Goal: Book appointment/travel/reservation

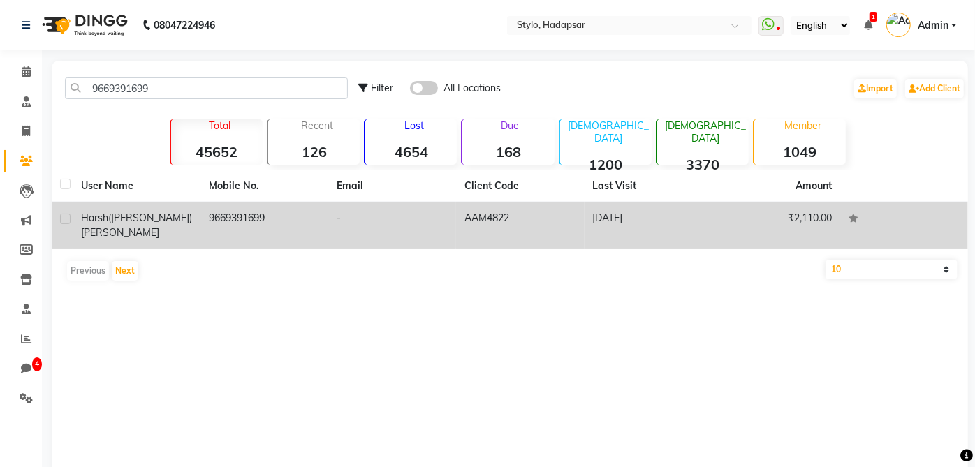
click at [435, 230] on td "-" at bounding box center [392, 225] width 128 height 46
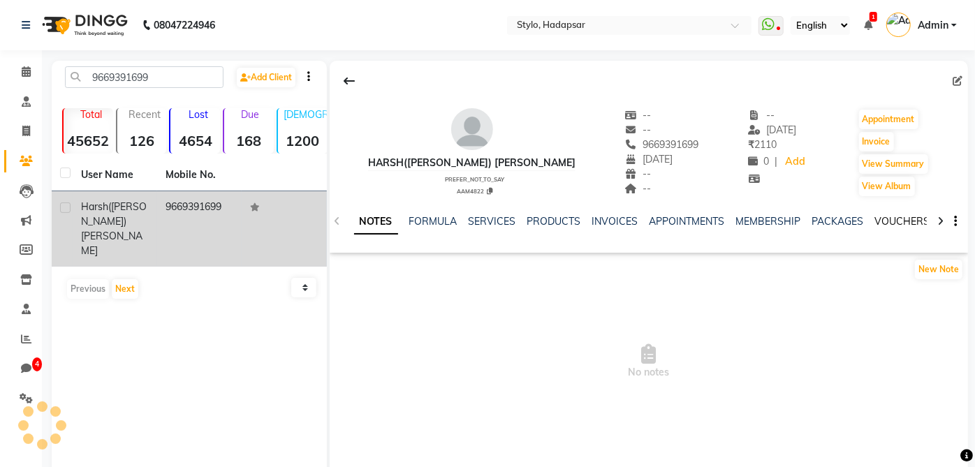
scroll to position [0, 305]
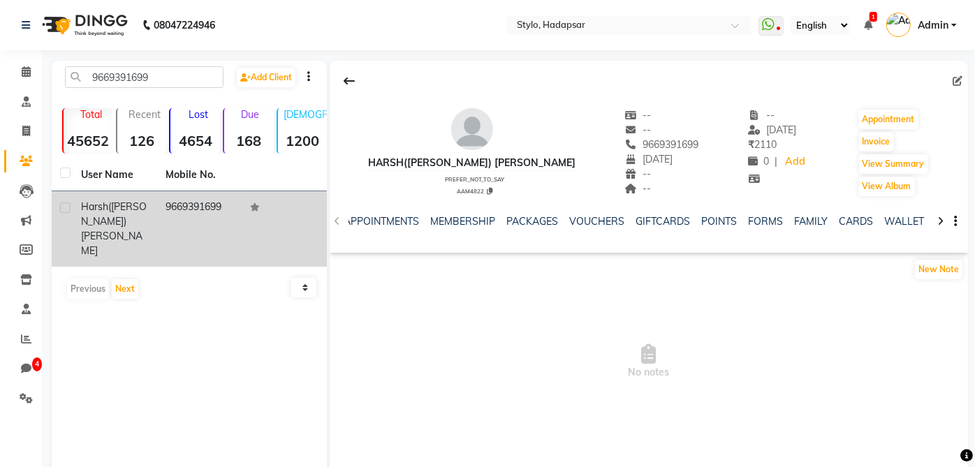
click at [755, 227] on div "FORMS" at bounding box center [765, 221] width 35 height 15
click at [758, 218] on link "FORMS" at bounding box center [765, 221] width 35 height 13
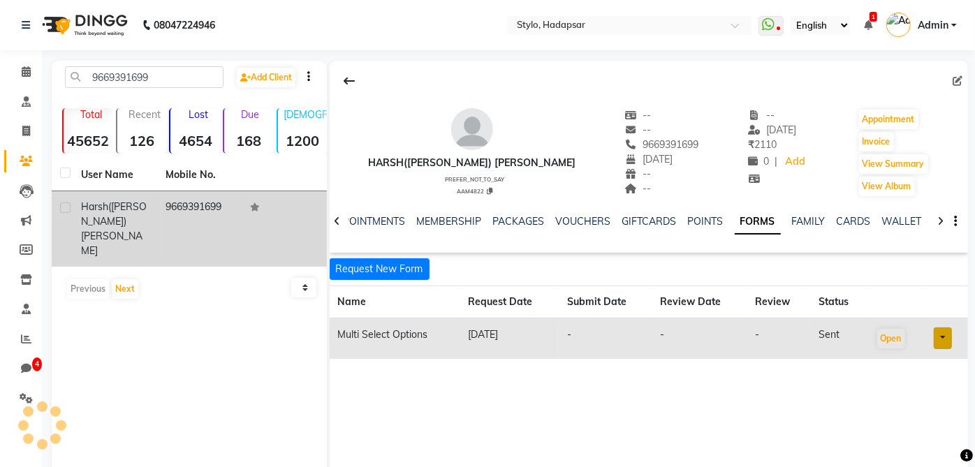
scroll to position [0, 188]
click at [950, 332] on link at bounding box center [943, 338] width 18 height 22
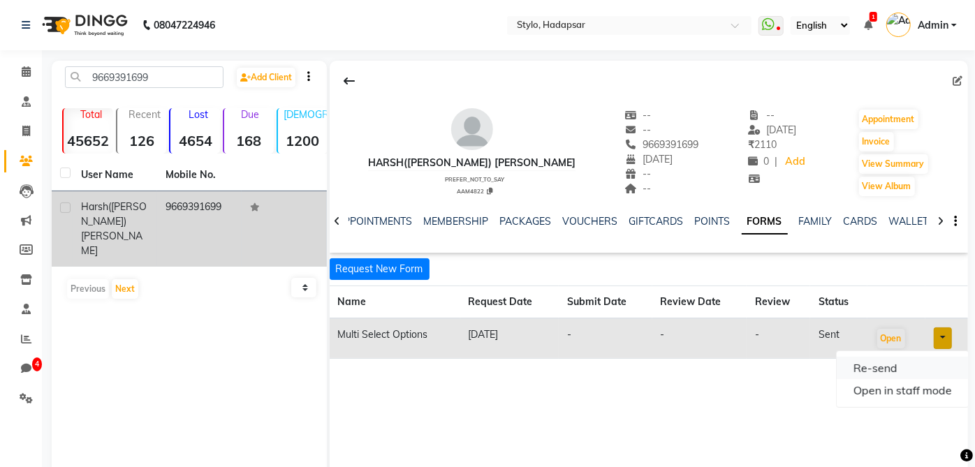
click at [903, 367] on link "Re-send" at bounding box center [902, 368] width 132 height 22
click at [373, 267] on button "Request New Form" at bounding box center [380, 269] width 100 height 22
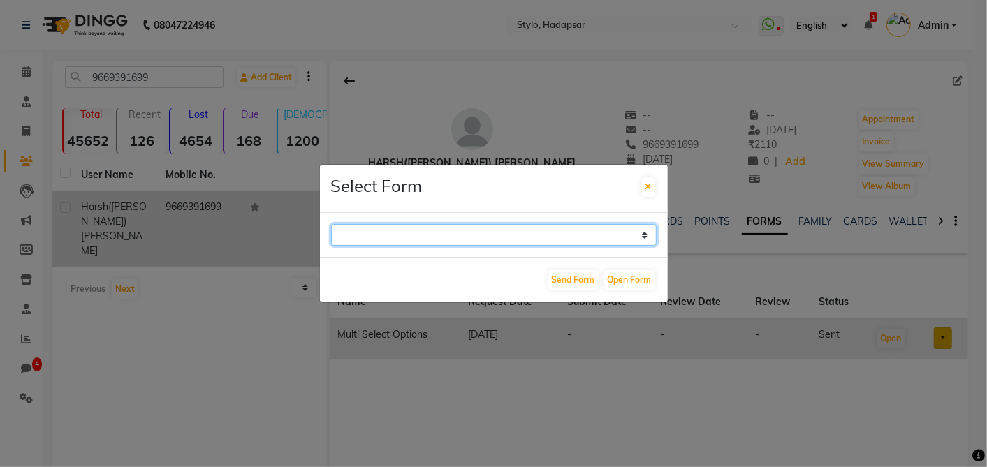
click at [408, 233] on select "Consent Form Test Health Assessment Form TEST QA Multi Select Options abc mix f…" at bounding box center [493, 235] width 325 height 22
select select "24"
click at [331, 224] on select "Consent Form Test Health Assessment Form TEST QA Multi Select Options abc mix f…" at bounding box center [493, 235] width 325 height 22
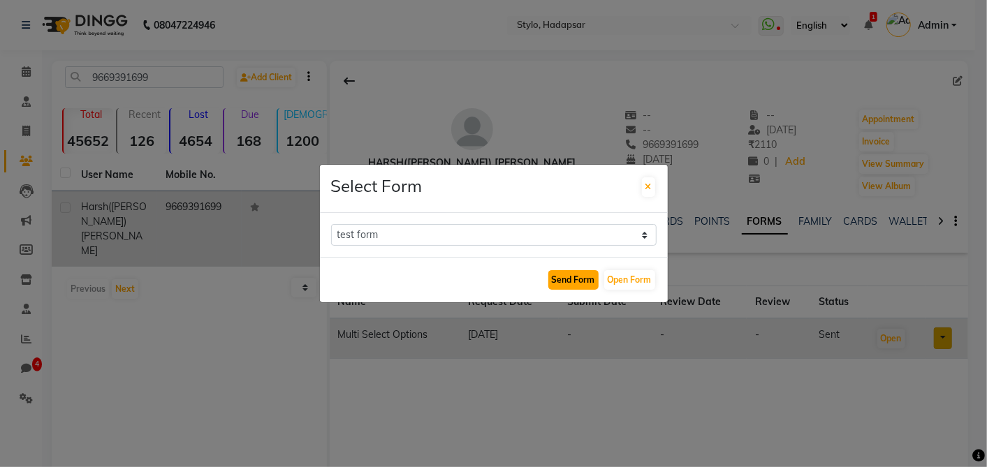
click at [578, 283] on button "Send Form" at bounding box center [573, 280] width 50 height 20
select select
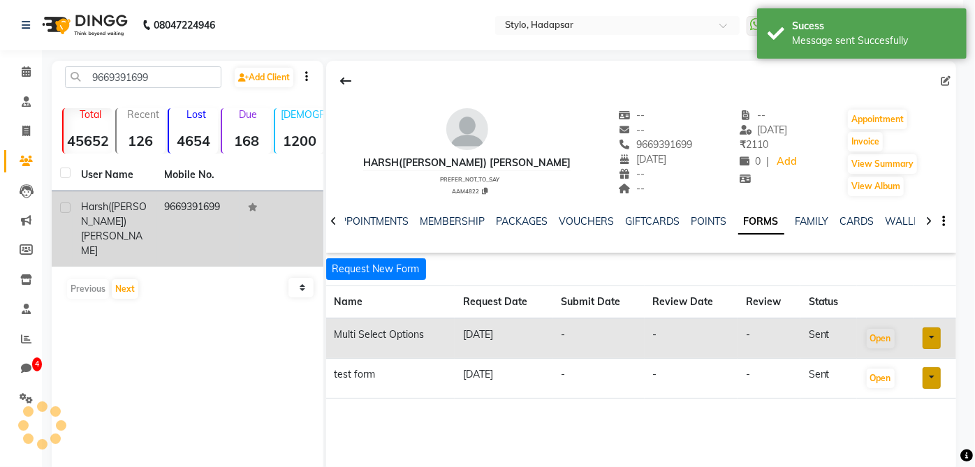
scroll to position [0, 179]
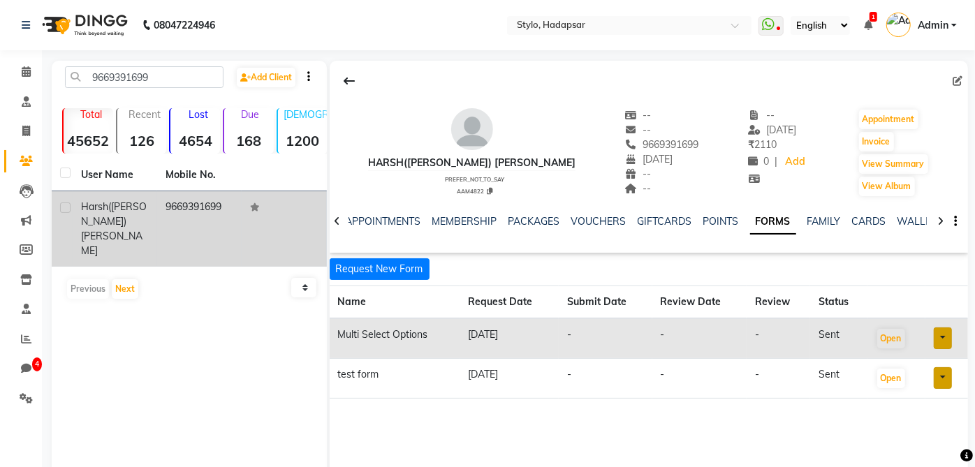
click at [19, 85] on li "Calendar" at bounding box center [21, 72] width 42 height 30
click at [28, 68] on icon at bounding box center [26, 71] width 9 height 10
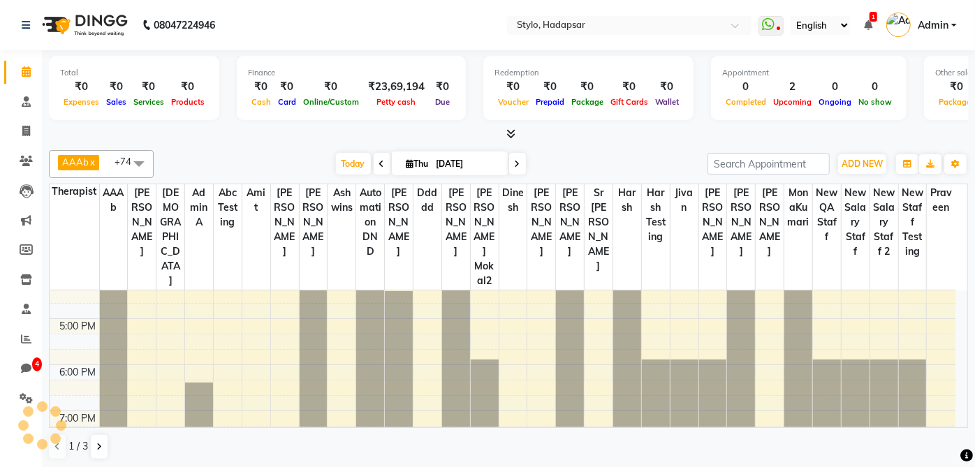
scroll to position [388, 0]
click at [650, 302] on div "8:00 AM 9:00 AM 10:00 AM 11:00 AM 12:00 PM 1:00 PM 2:00 PM 3:00 PM 4:00 PM 5:00…" at bounding box center [503, 271] width 906 height 737
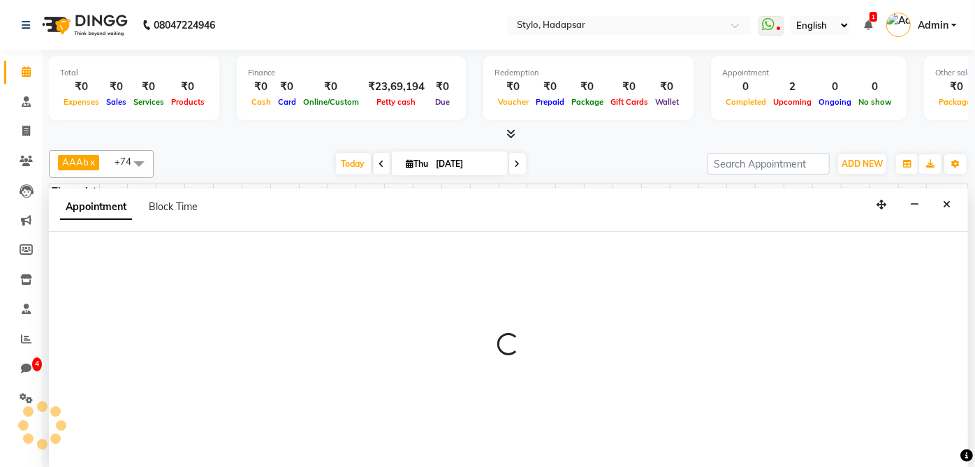
scroll to position [0, 0]
select select "5066"
select select "tentative"
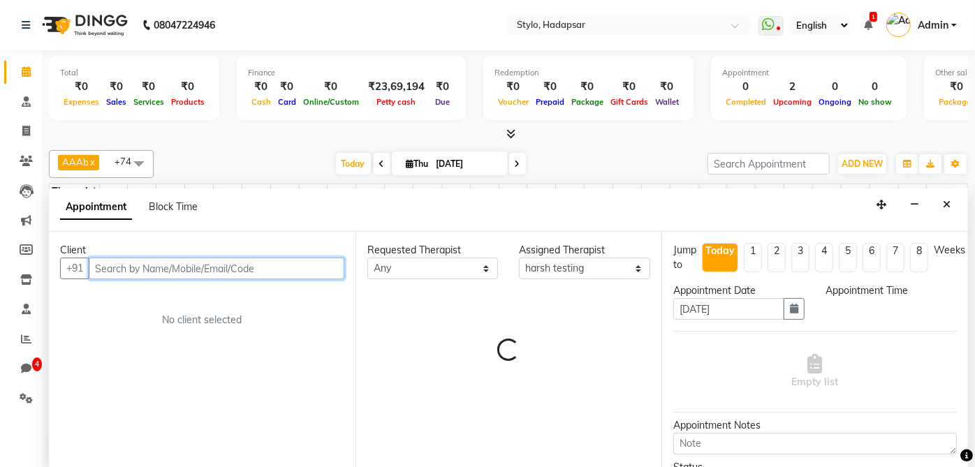
select select "1020"
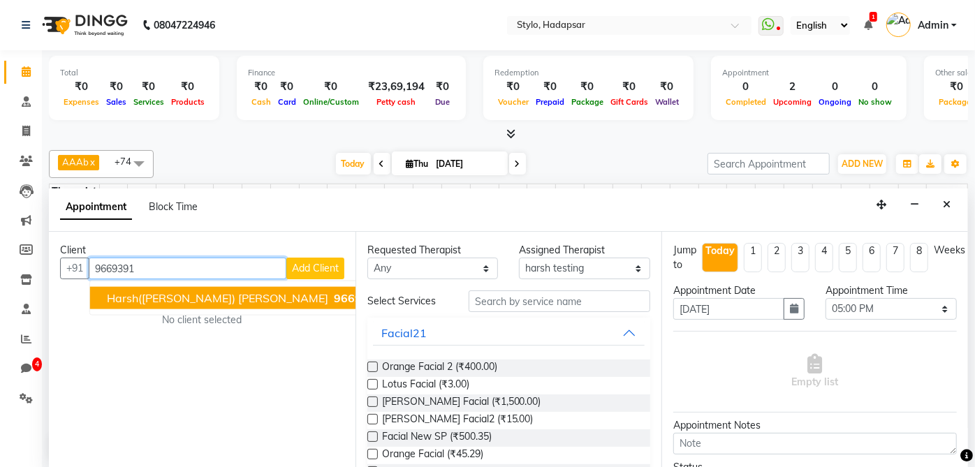
click at [144, 299] on span "harsh(harshu) patidar" at bounding box center [217, 298] width 221 height 14
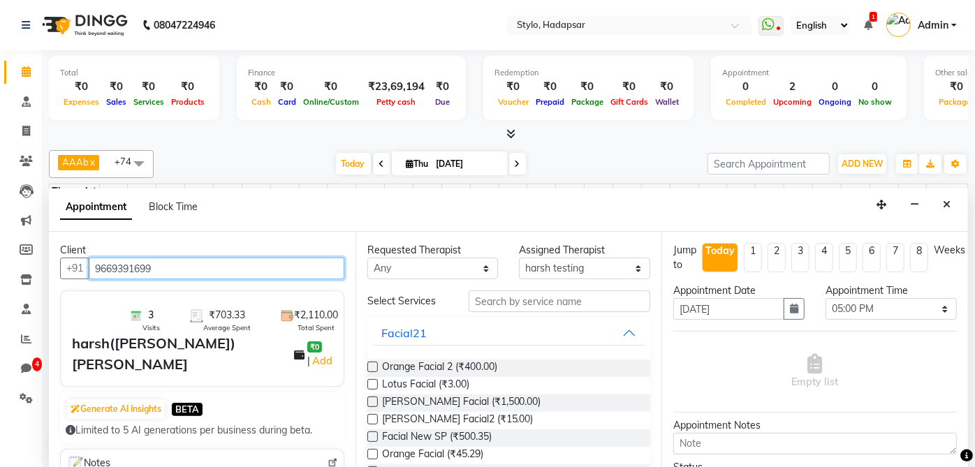
type input "9669391699"
click at [527, 367] on div "Orange Facial 2 (₹400.00)" at bounding box center [508, 368] width 283 height 17
click at [374, 367] on label at bounding box center [372, 367] width 10 height 10
click at [374, 367] on input "checkbox" at bounding box center [371, 368] width 9 height 9
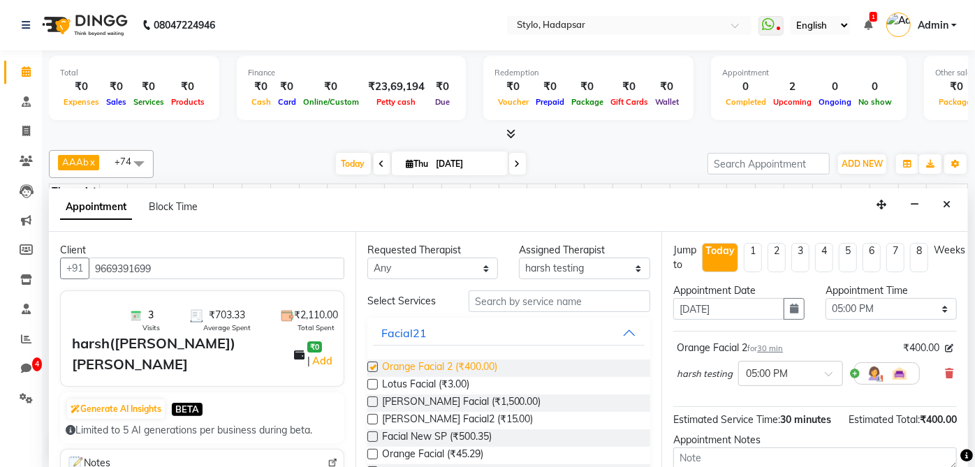
checkbox input "false"
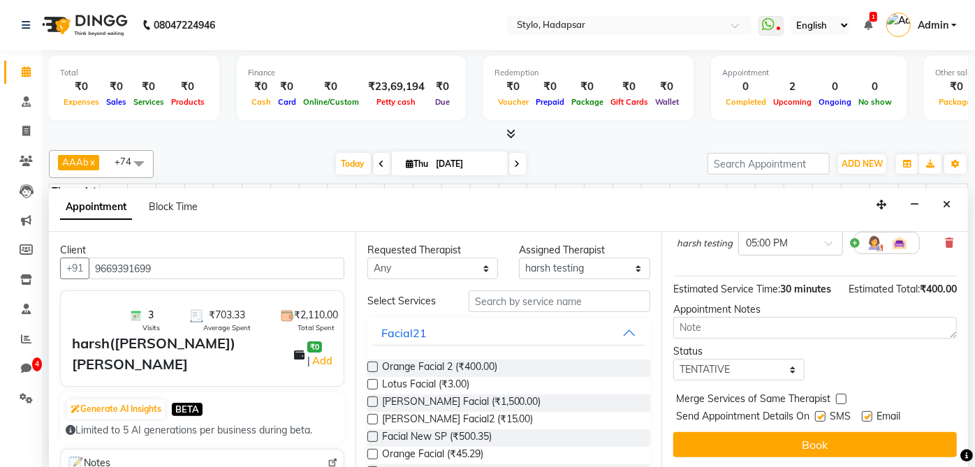
click at [826, 414] on div "SMS" at bounding box center [838, 417] width 47 height 17
click at [864, 413] on label at bounding box center [867, 416] width 10 height 10
click at [864, 413] on input "checkbox" at bounding box center [866, 417] width 9 height 9
checkbox input "false"
click at [822, 414] on label at bounding box center [820, 416] width 10 height 10
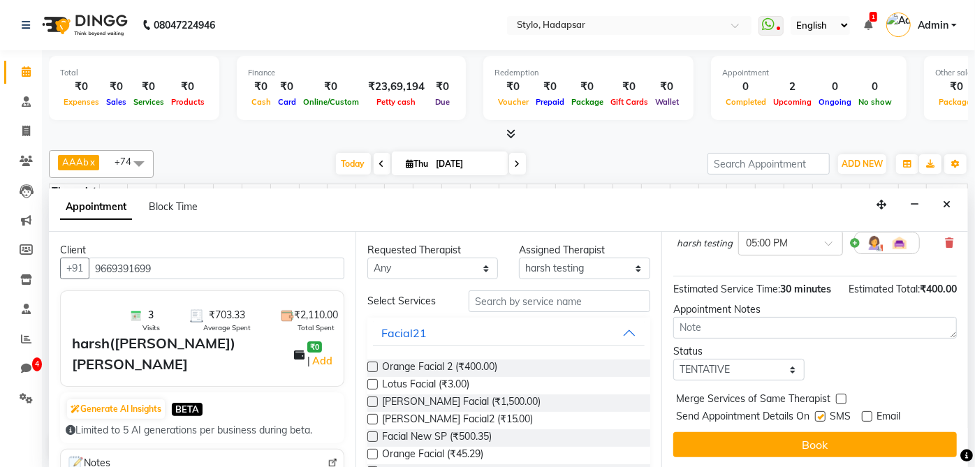
click at [822, 414] on input "checkbox" at bounding box center [819, 417] width 9 height 9
checkbox input "false"
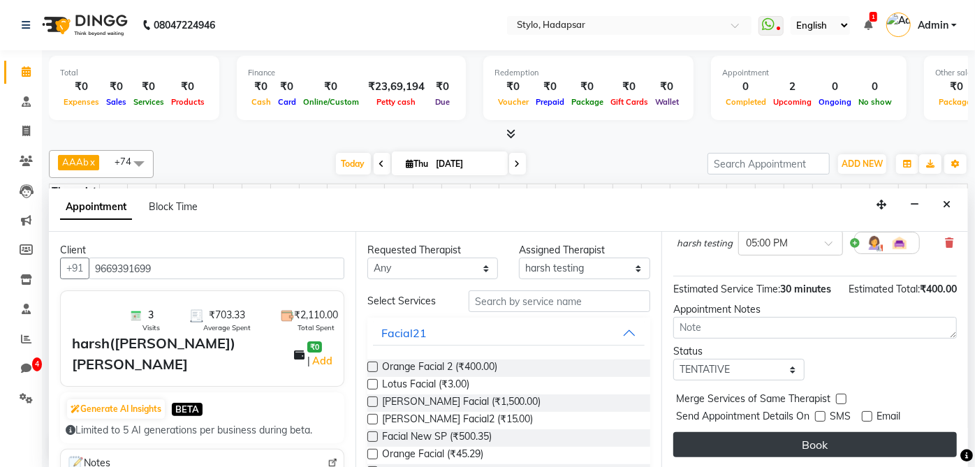
click at [818, 440] on button "Book" at bounding box center [814, 444] width 283 height 25
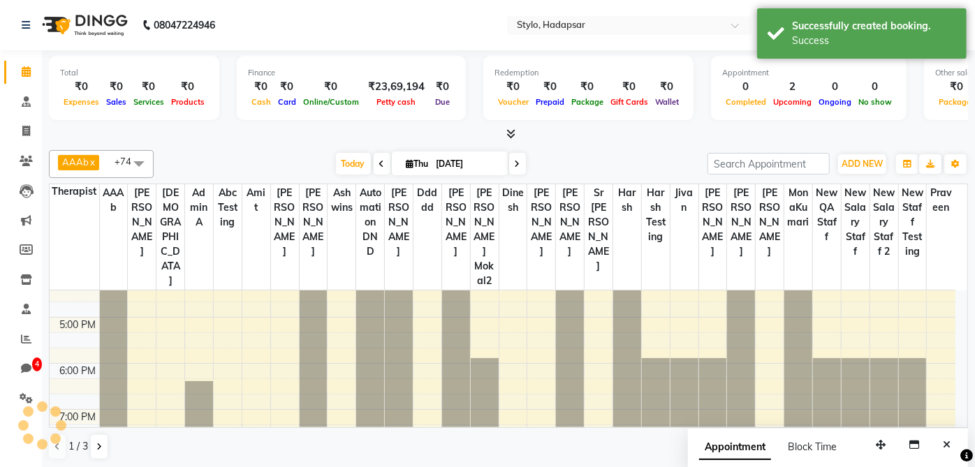
scroll to position [0, 0]
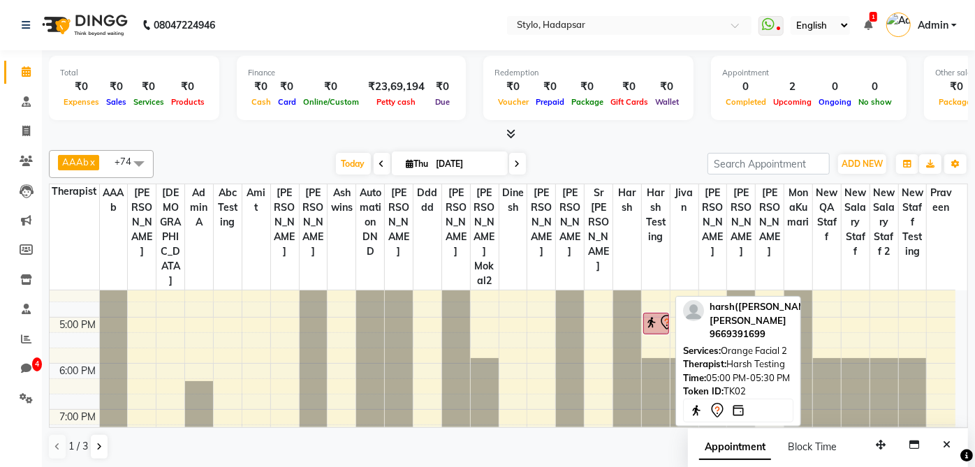
click at [649, 316] on img at bounding box center [651, 323] width 14 height 14
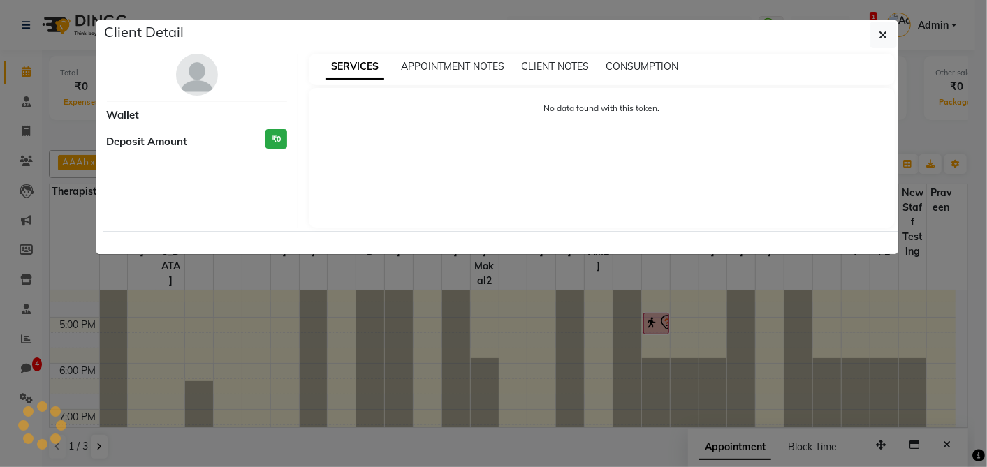
select select "8"
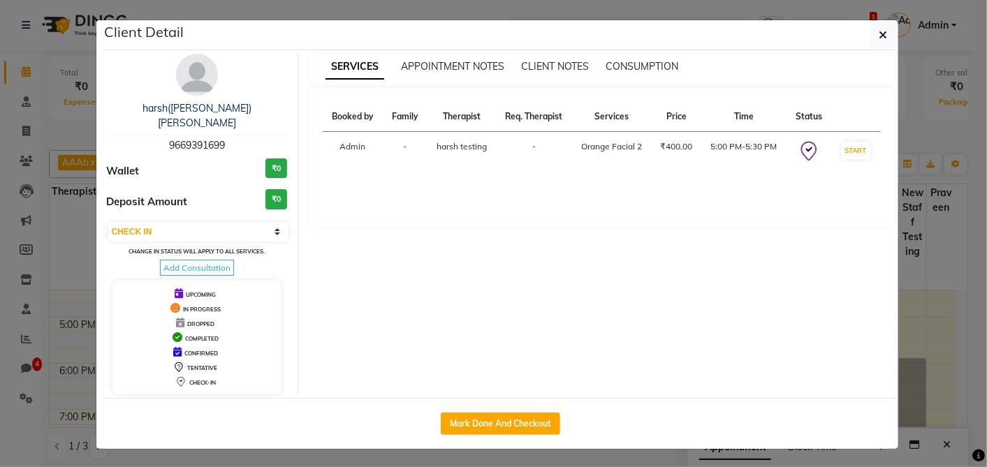
click at [199, 69] on img at bounding box center [197, 75] width 42 height 42
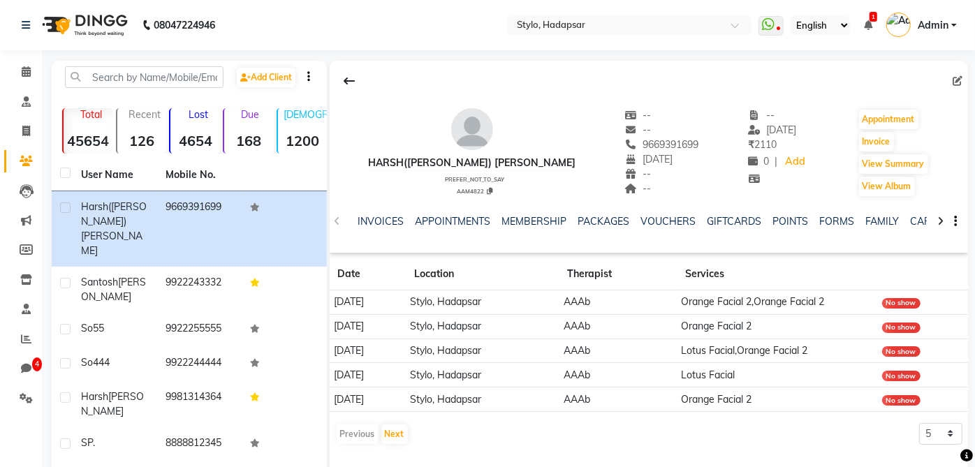
scroll to position [0, 235]
click at [823, 215] on link "FORMS" at bounding box center [834, 221] width 35 height 13
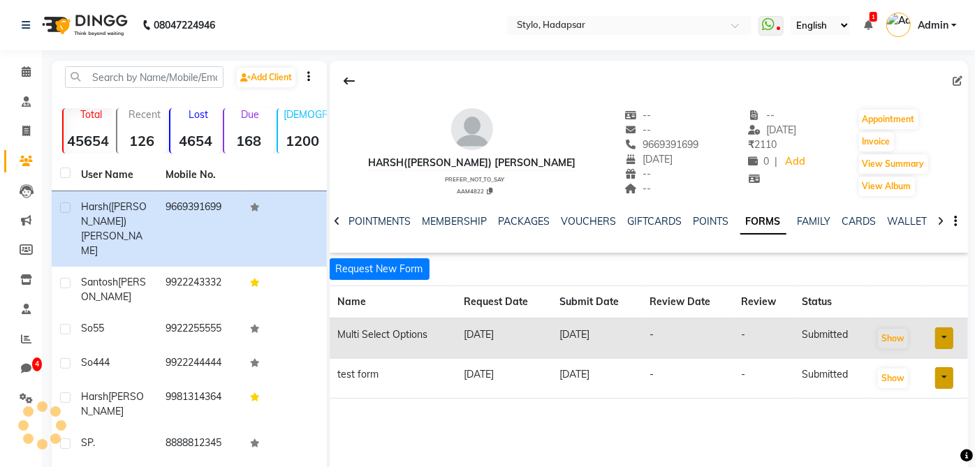
scroll to position [0, 188]
click at [350, 261] on button "Request New Form" at bounding box center [380, 269] width 100 height 22
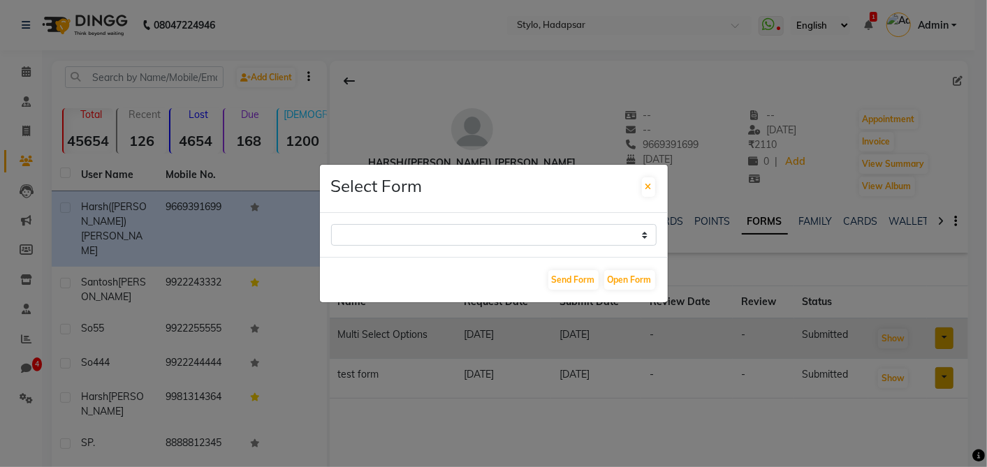
click at [392, 222] on div "Consent Form Test Health Assessment Form TEST QA Multi Select Options abc mix f…" at bounding box center [494, 235] width 348 height 44
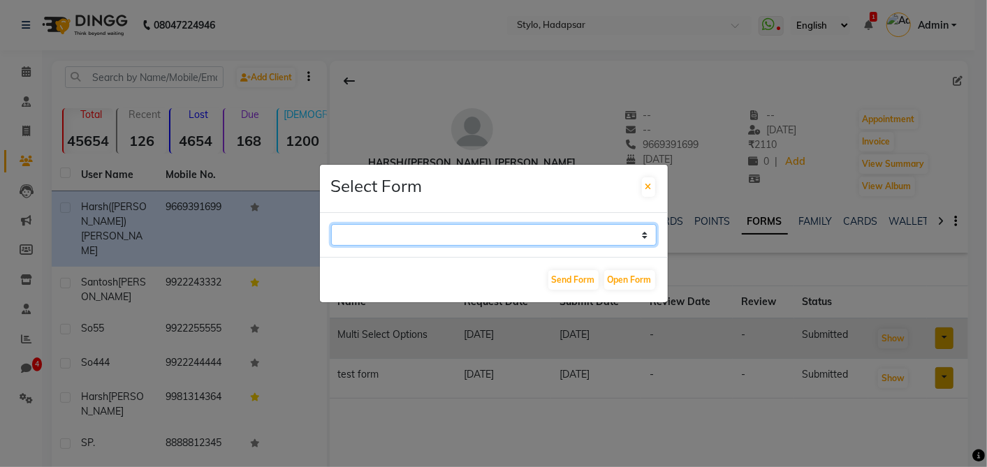
click at [392, 231] on select "Consent Form Test Health Assessment Form TEST QA Multi Select Options abc mix f…" at bounding box center [493, 235] width 325 height 22
select select "20"
click at [331, 224] on select "Consent Form Test Health Assessment Form TEST QA Multi Select Options abc mix f…" at bounding box center [493, 235] width 325 height 22
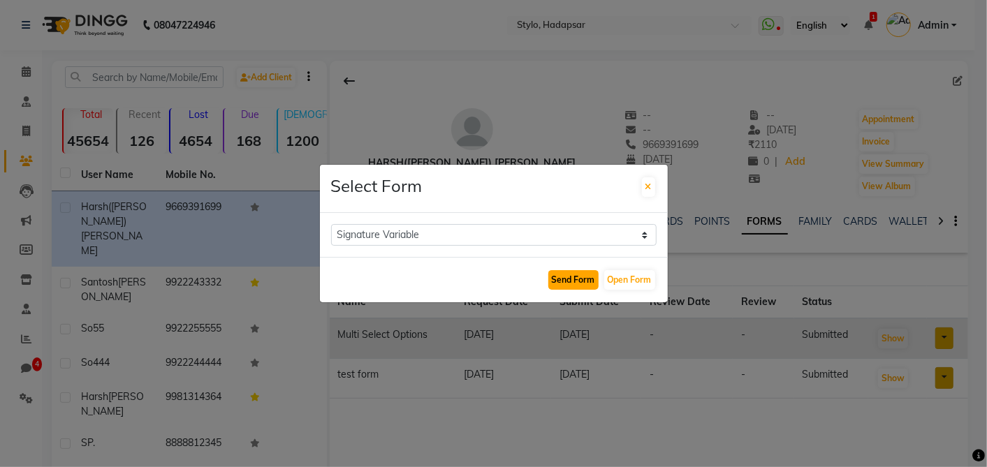
click at [561, 279] on button "Send Form" at bounding box center [573, 280] width 50 height 20
select select
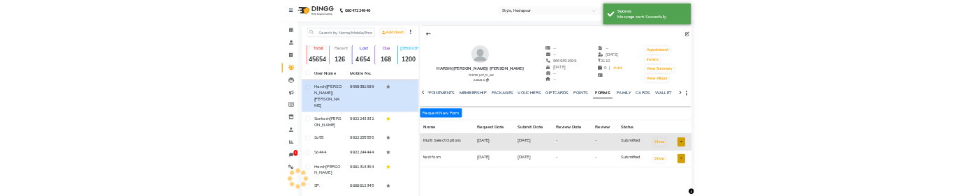
scroll to position [0, 179]
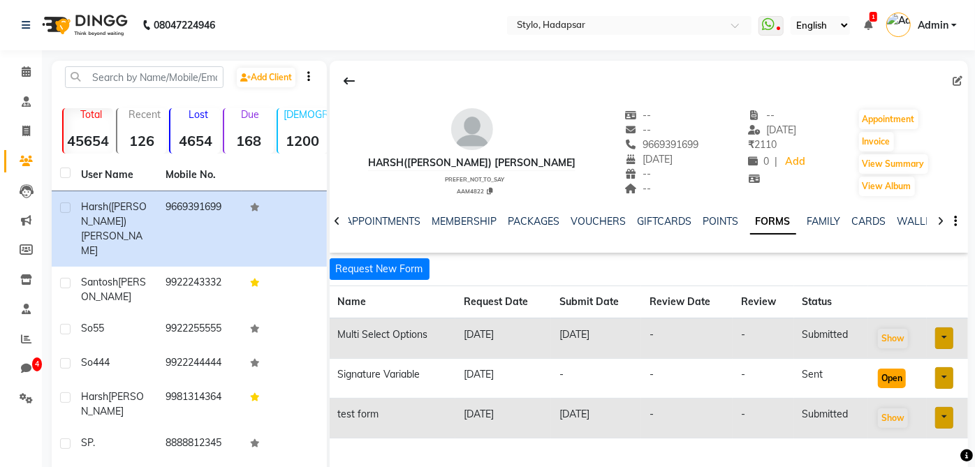
click at [906, 374] on button "Open" at bounding box center [892, 379] width 28 height 20
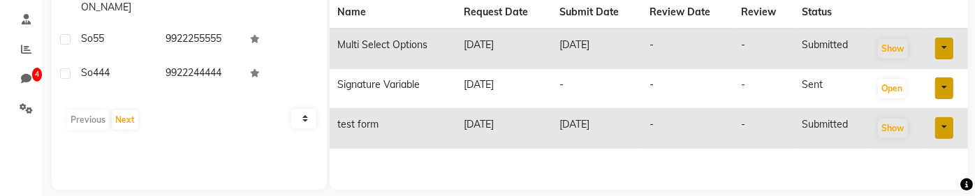
scroll to position [304, 0]
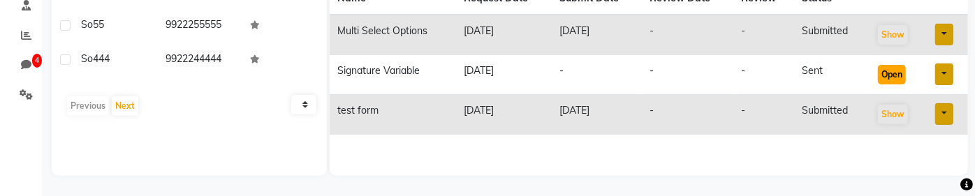
click at [897, 75] on button "Open" at bounding box center [892, 75] width 28 height 20
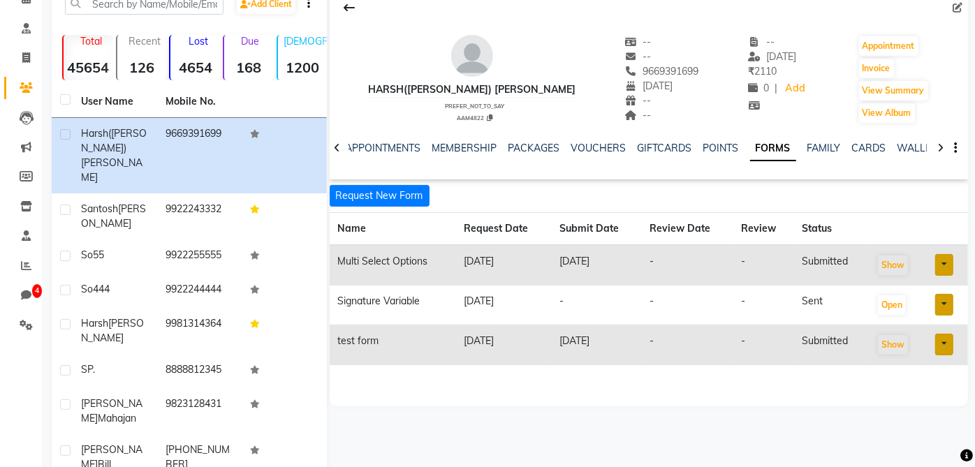
scroll to position [0, 0]
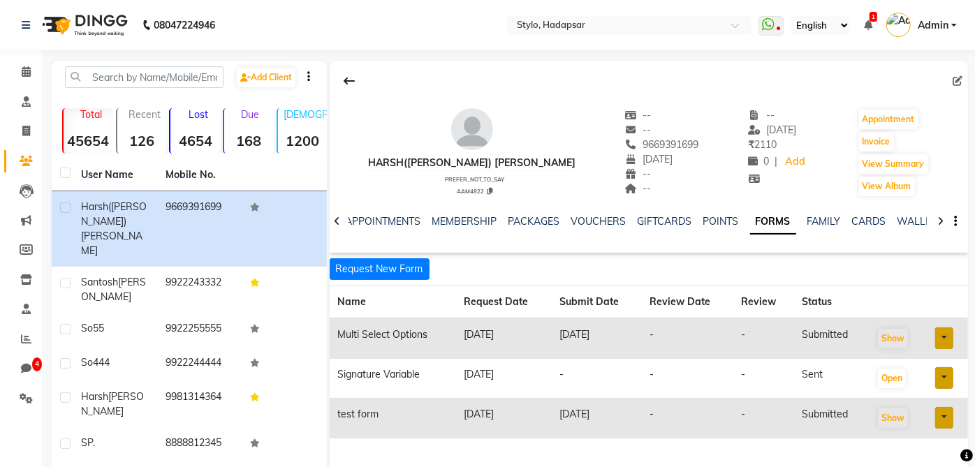
click at [947, 376] on link at bounding box center [944, 378] width 18 height 22
click at [859, 378] on td "sent" at bounding box center [831, 379] width 74 height 40
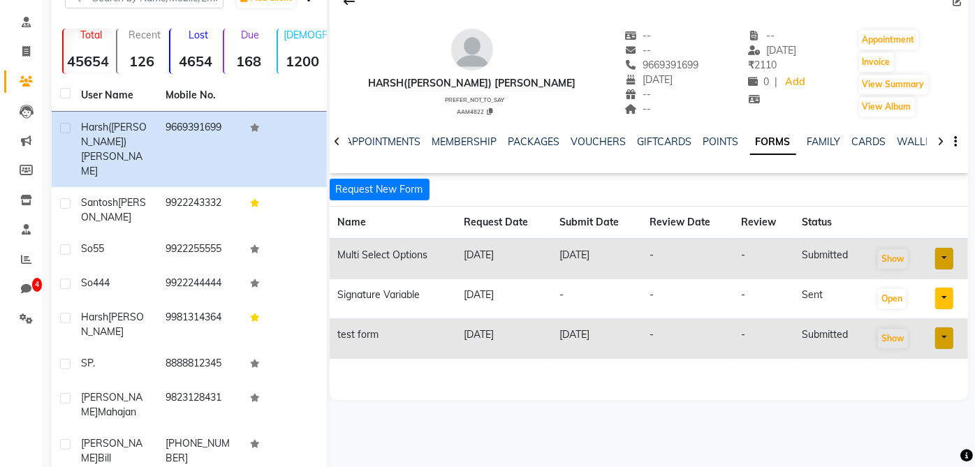
scroll to position [90, 0]
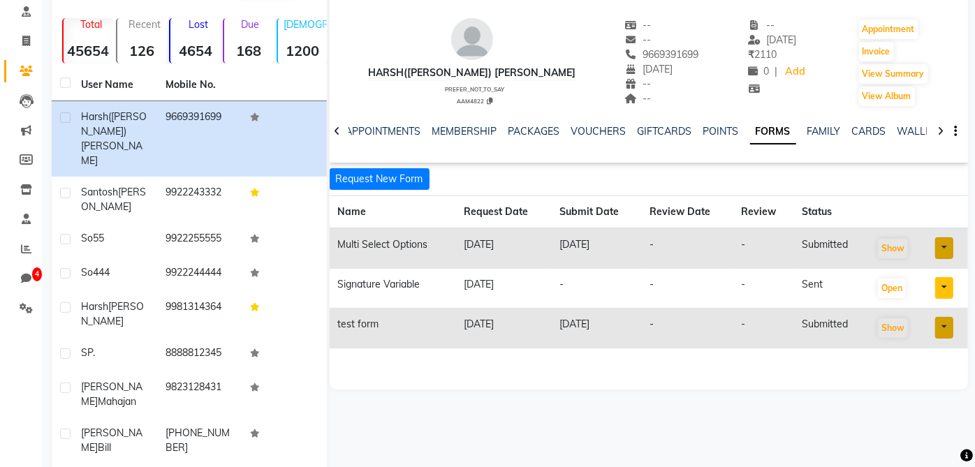
click at [859, 378] on div "harsh(harshu) patidar prefer_not_to_say AAM4822 -- -- 9669391699 December 20, 2…" at bounding box center [649, 180] width 638 height 419
click at [421, 184] on button "Request New Form" at bounding box center [380, 179] width 100 height 22
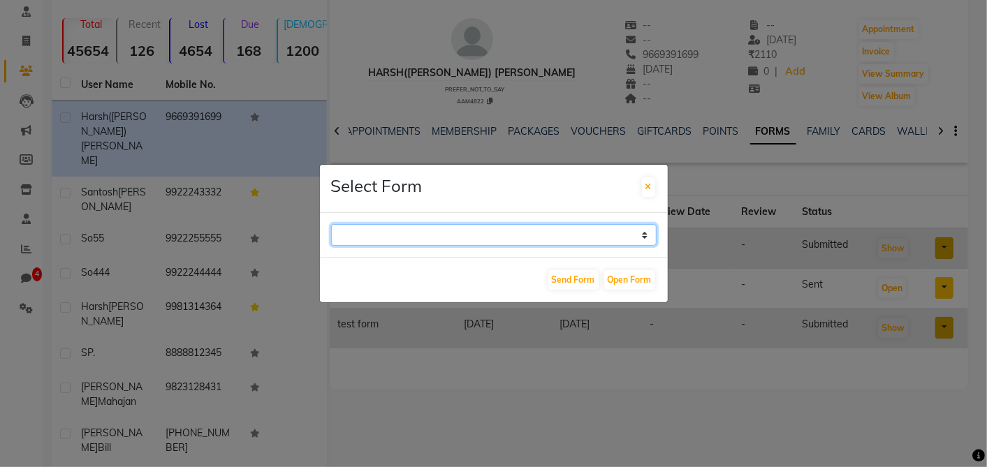
click at [459, 234] on select "Consent Form Test Health Assessment Form TEST QA Multi Select Options abc mix f…" at bounding box center [493, 235] width 325 height 22
select select "26"
click at [331, 224] on select "Consent Form Test Health Assessment Form TEST QA Multi Select Options abc mix f…" at bounding box center [493, 235] width 325 height 22
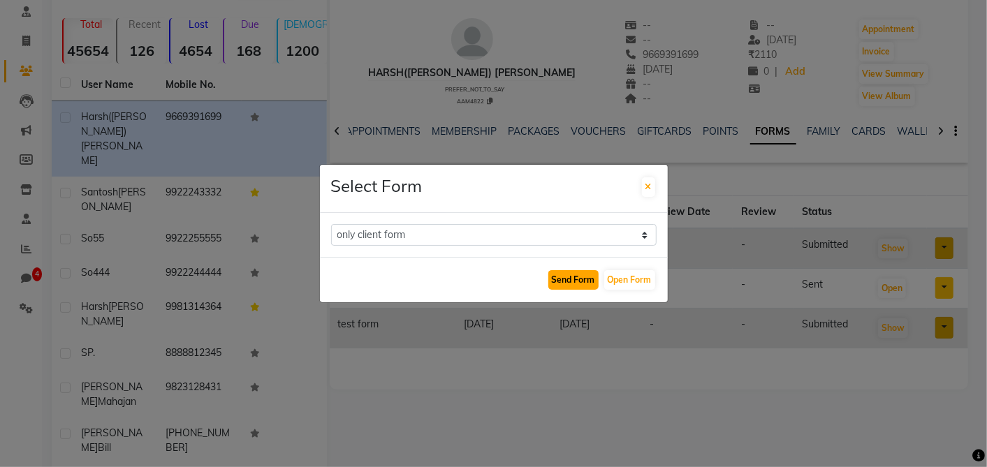
click at [576, 273] on button "Send Form" at bounding box center [573, 280] width 50 height 20
select select
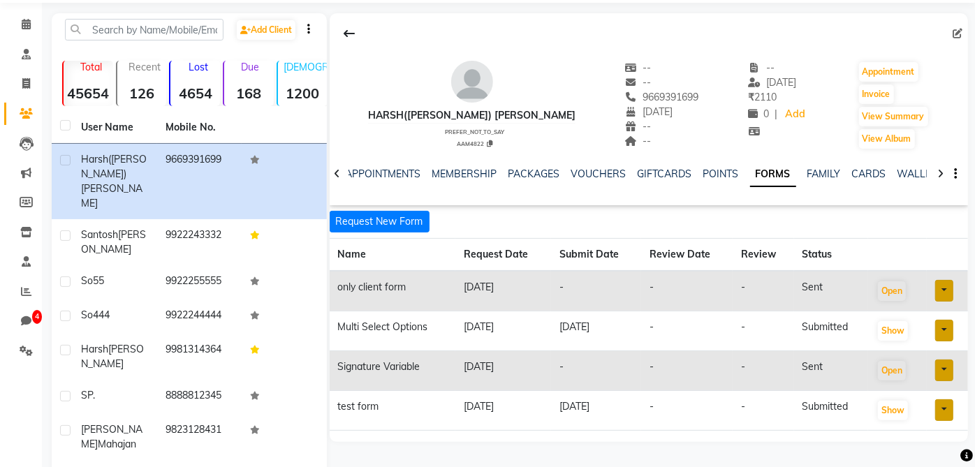
scroll to position [200, 0]
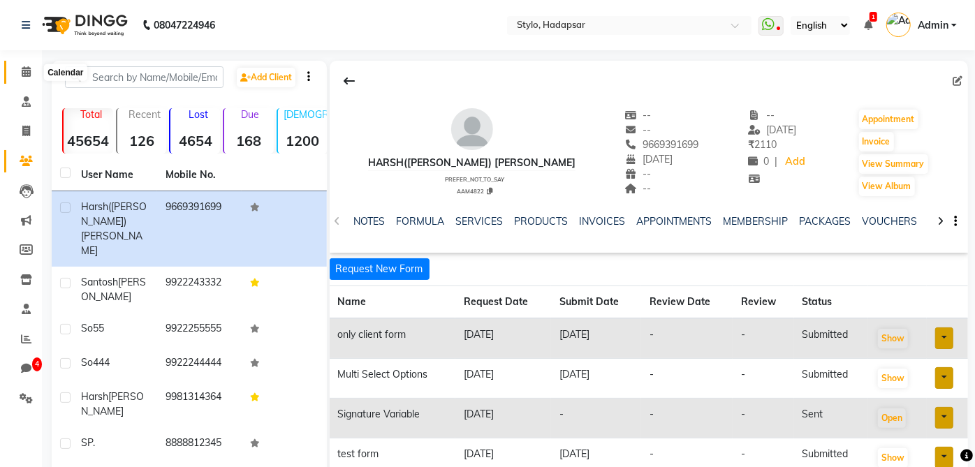
click at [15, 68] on span at bounding box center [26, 72] width 24 height 16
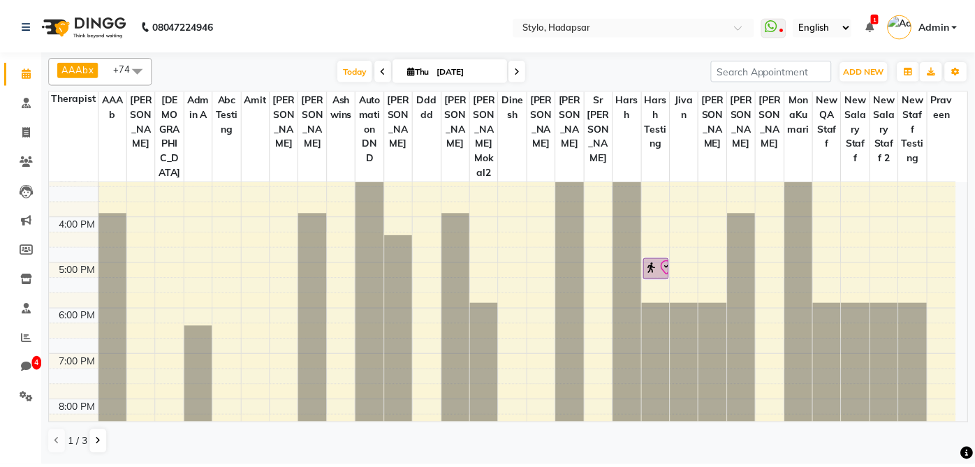
scroll to position [336, 0]
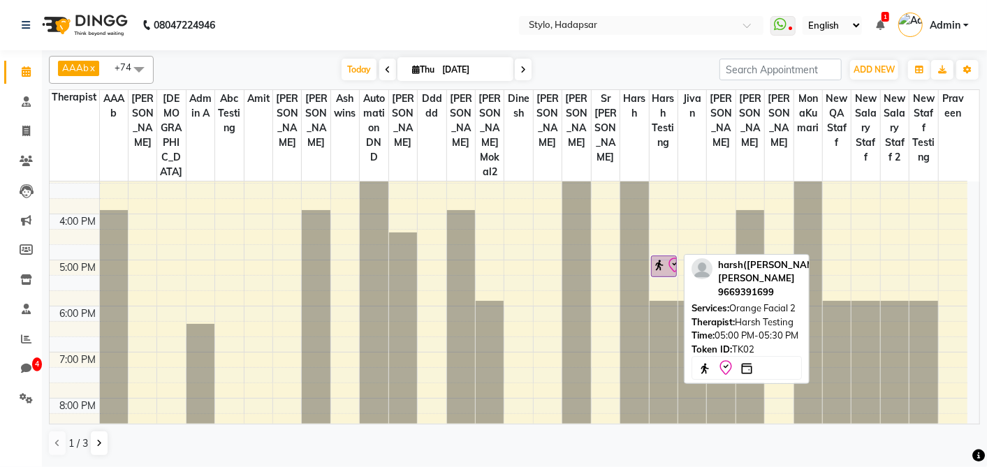
click at [669, 257] on icon at bounding box center [674, 265] width 17 height 17
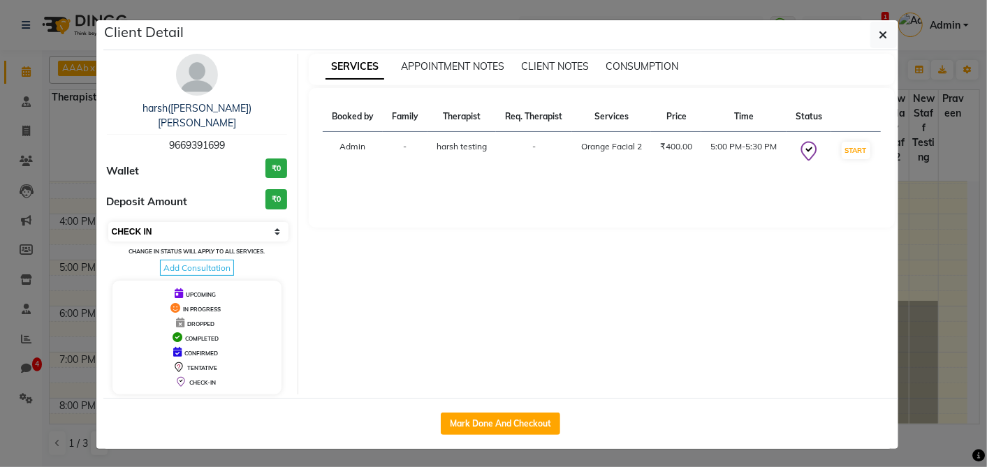
click at [267, 222] on select "Select IN SERVICE CONFIRMED TENTATIVE CHECK IN MARK DONE DROPPED UPCOMING" at bounding box center [198, 232] width 181 height 20
click at [108, 222] on select "Select IN SERVICE CONFIRMED TENTATIVE CHECK IN MARK DONE DROPPED UPCOMING" at bounding box center [198, 232] width 181 height 20
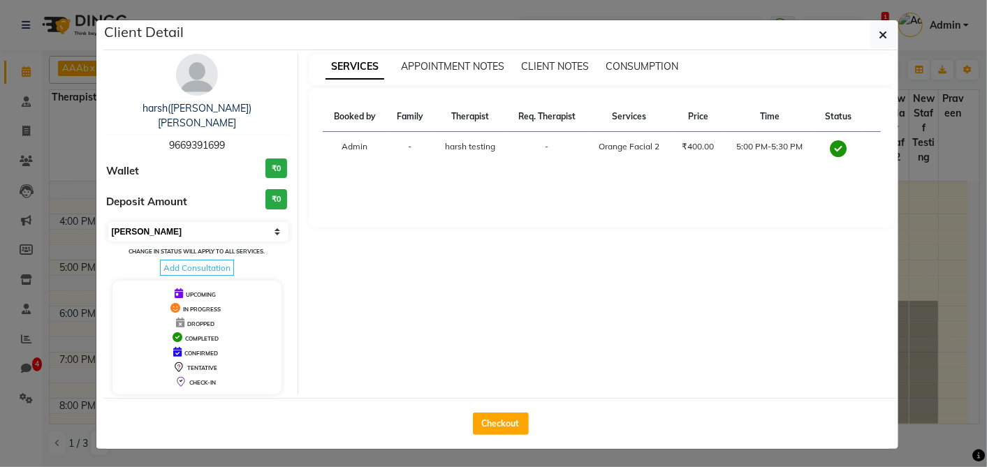
click at [165, 222] on select "Select MARK DONE UPCOMING" at bounding box center [198, 232] width 181 height 20
select select "5"
click at [108, 222] on select "Select MARK DONE UPCOMING" at bounding box center [198, 232] width 181 height 20
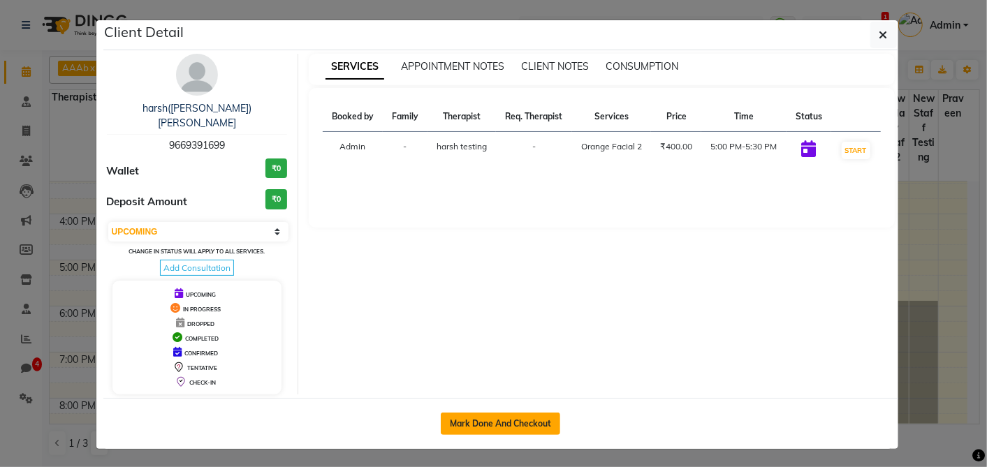
click at [482, 415] on button "Mark Done And Checkout" at bounding box center [500, 424] width 119 height 22
select select "service"
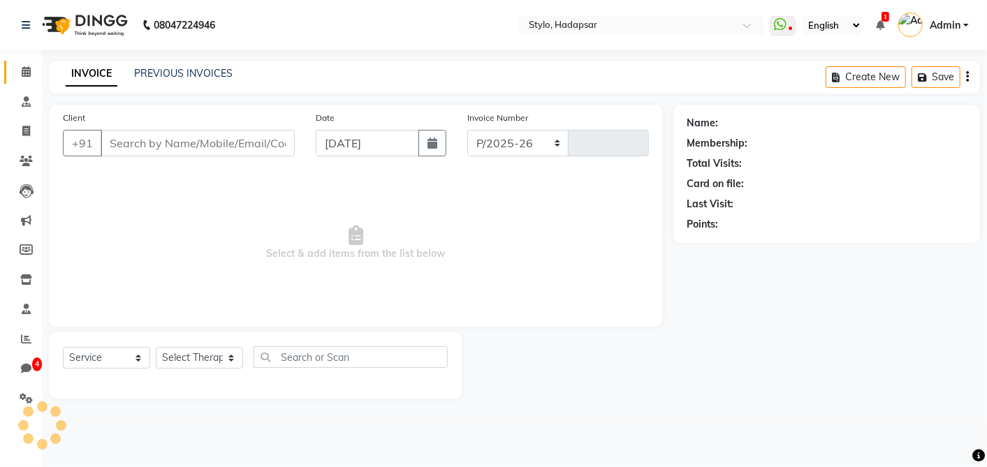
select select "157"
type input "1172"
type input "9669391699"
select select "5066"
select select "Z73944"
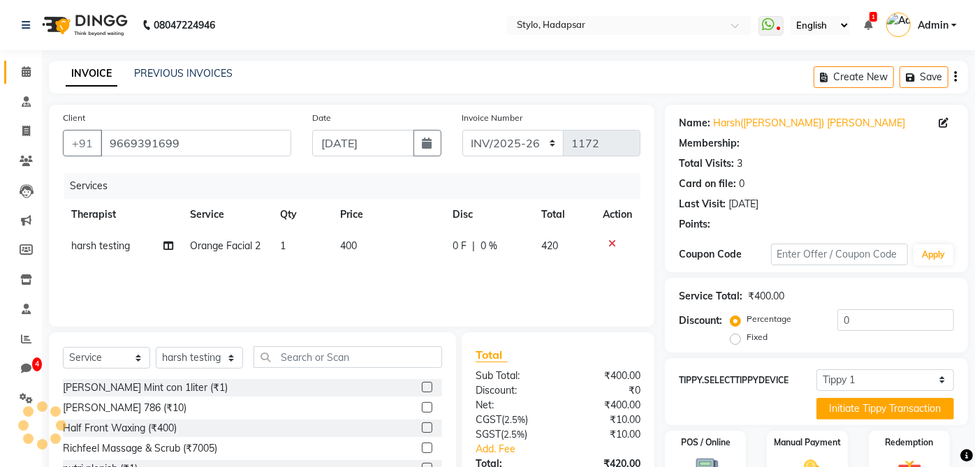
type input "25"
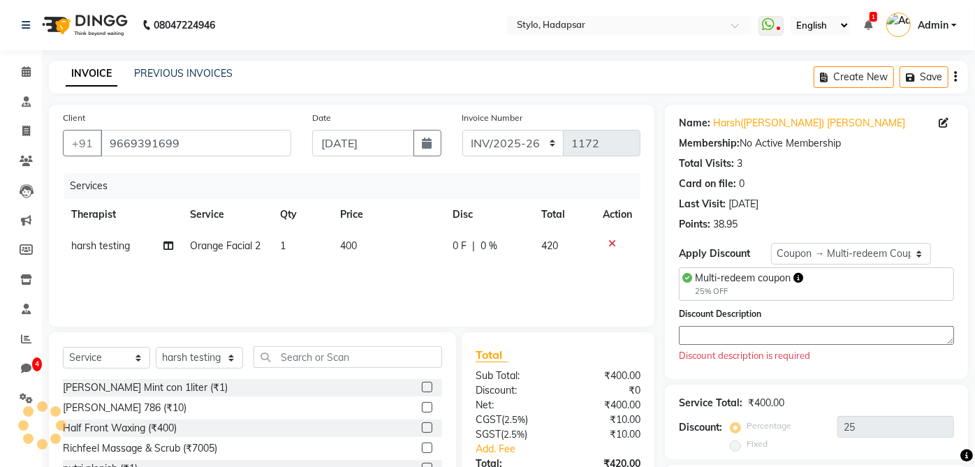
click at [817, 265] on div "Name: Harsh(harshu) Patidar Membership: No Active Membership Total Visits: 3 Ca…" at bounding box center [816, 242] width 303 height 274
click at [816, 258] on select "Select Loyalty → wallet balance greater than 100000 → Level 1 Coupon → Multi-re…" at bounding box center [851, 254] width 161 height 22
select select "0:"
click at [771, 243] on select "Select Loyalty → wallet balance greater than 100000 → Level 1 Coupon → Multi-re…" at bounding box center [851, 254] width 161 height 22
type input "0"
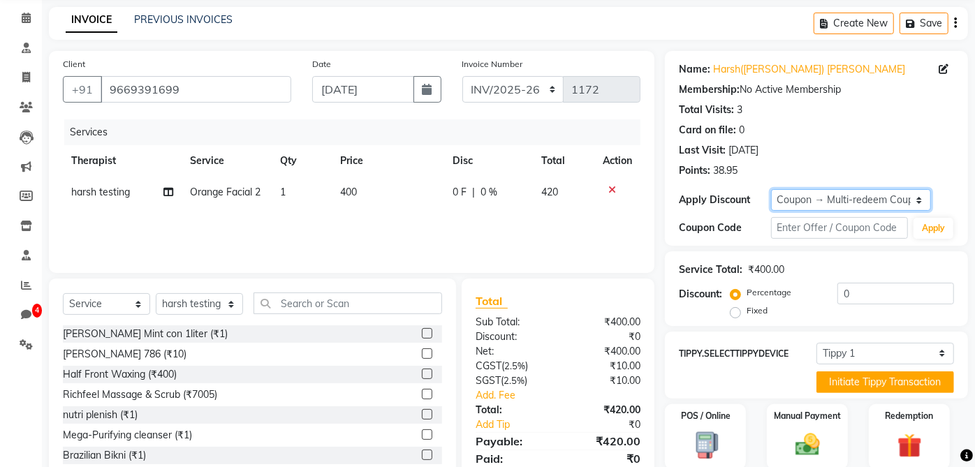
scroll to position [105, 0]
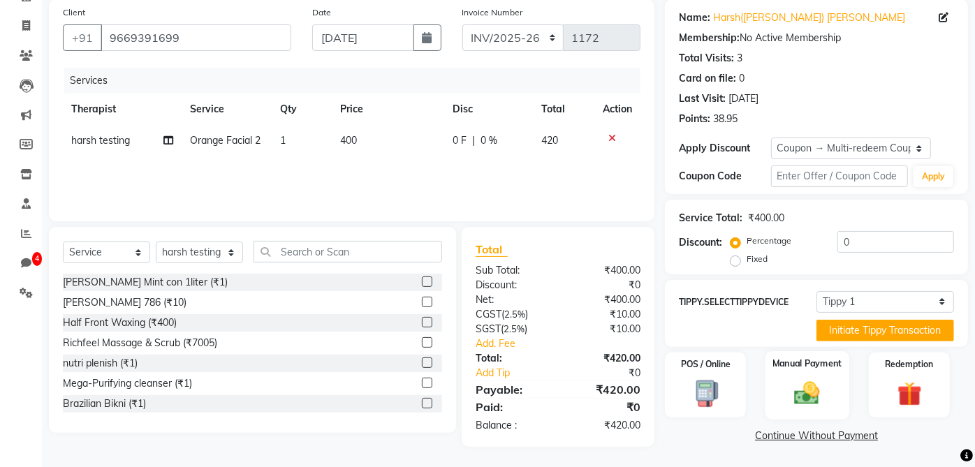
click at [811, 373] on div "Manual Payment" at bounding box center [807, 385] width 84 height 68
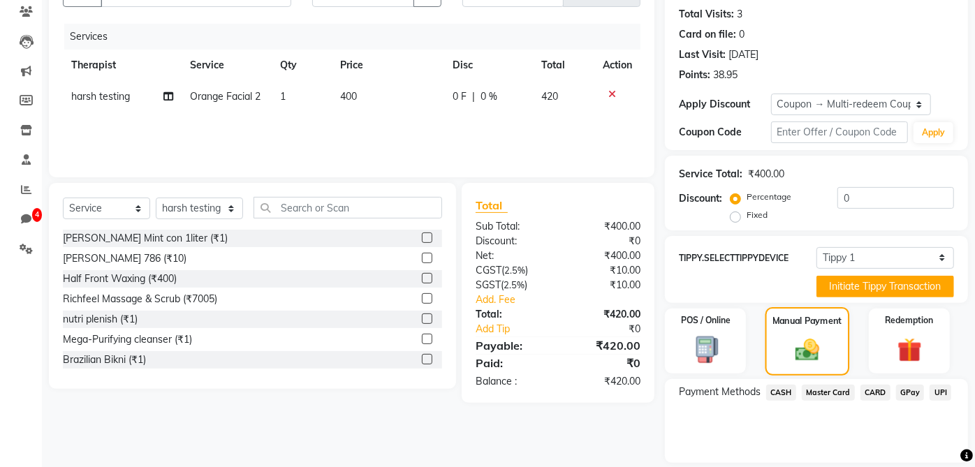
scroll to position [194, 0]
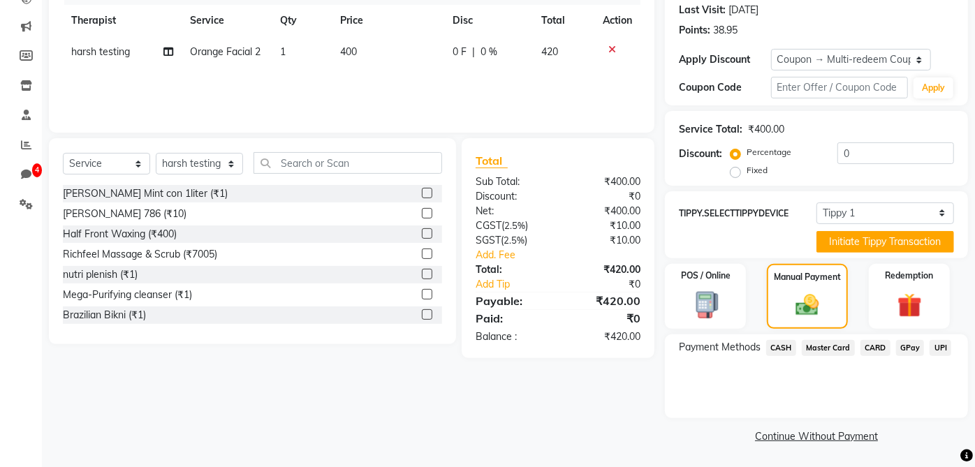
click at [781, 347] on span "CASH" at bounding box center [781, 348] width 30 height 16
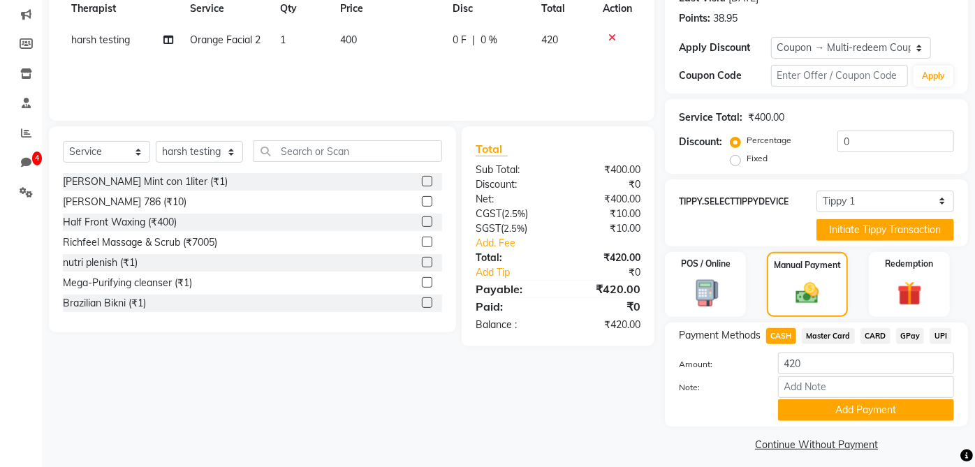
scroll to position [214, 0]
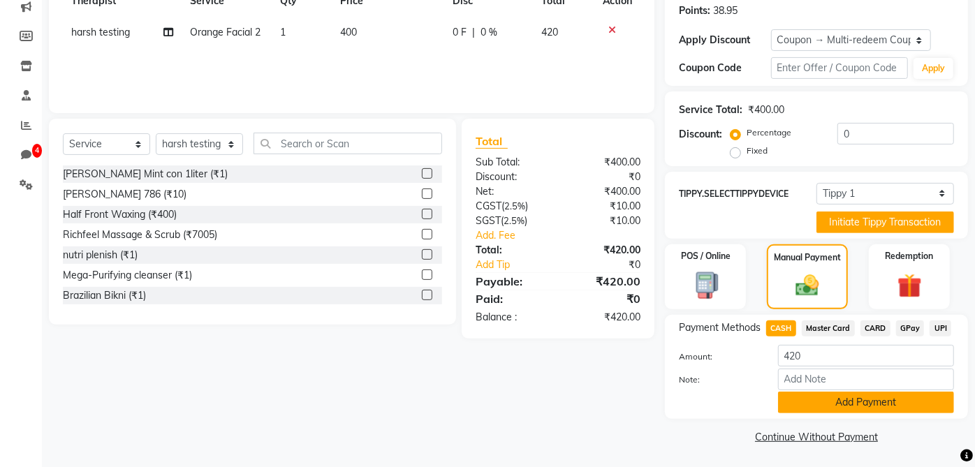
click at [825, 406] on button "Add Payment" at bounding box center [866, 403] width 176 height 22
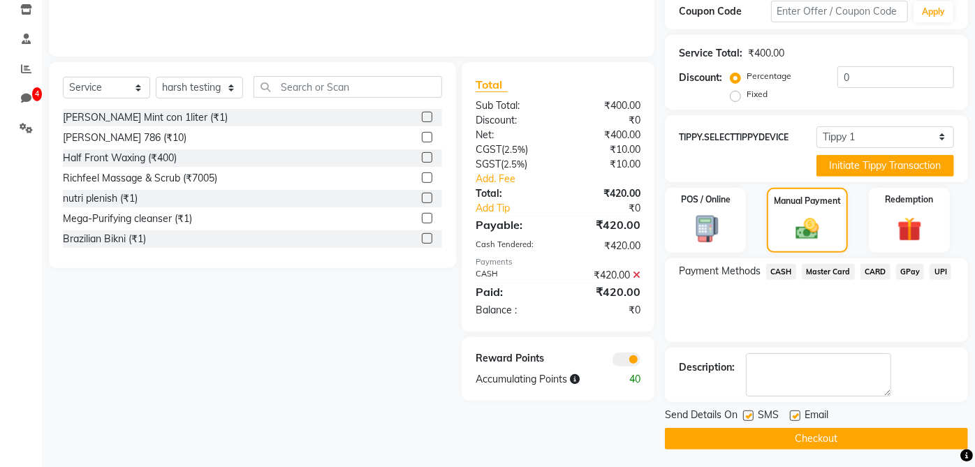
scroll to position [272, 0]
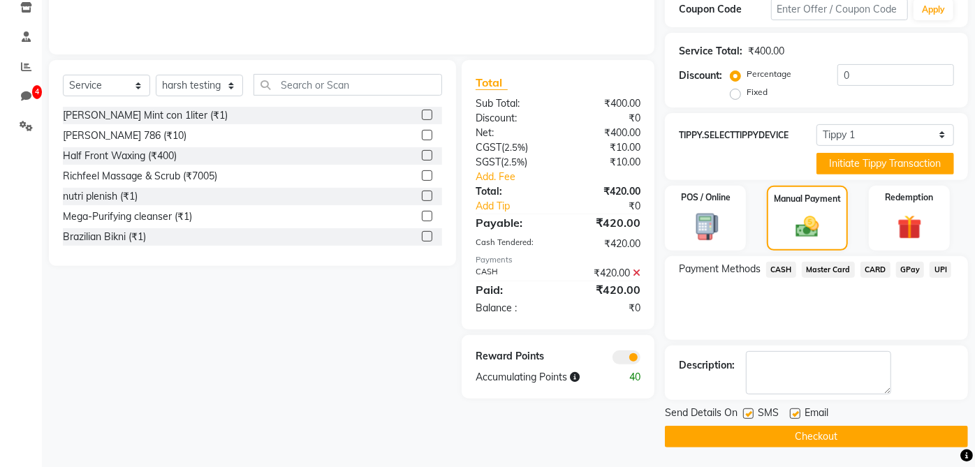
click at [797, 413] on label at bounding box center [795, 413] width 10 height 10
click at [797, 413] on input "checkbox" at bounding box center [794, 414] width 9 height 9
checkbox input "false"
click at [744, 408] on label at bounding box center [748, 413] width 10 height 10
click at [744, 410] on input "checkbox" at bounding box center [747, 414] width 9 height 9
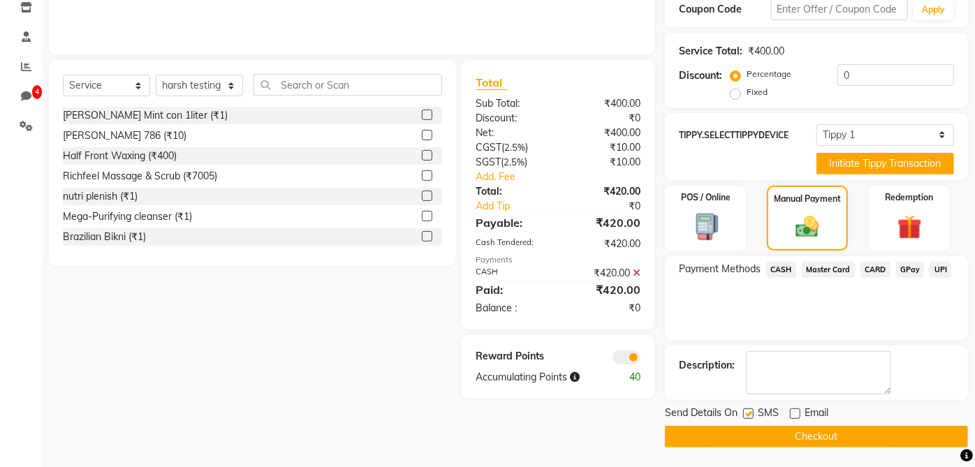
checkbox input "false"
click at [768, 434] on button "Checkout" at bounding box center [816, 437] width 303 height 22
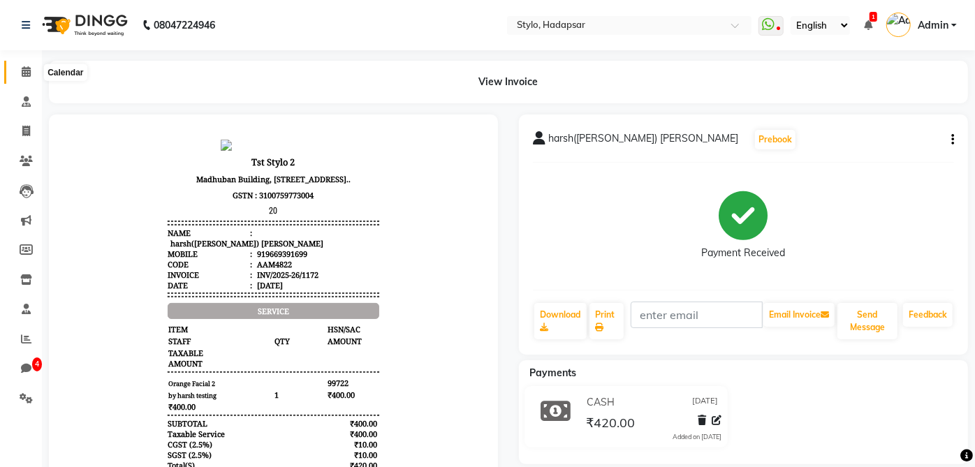
click at [24, 71] on icon at bounding box center [26, 71] width 9 height 10
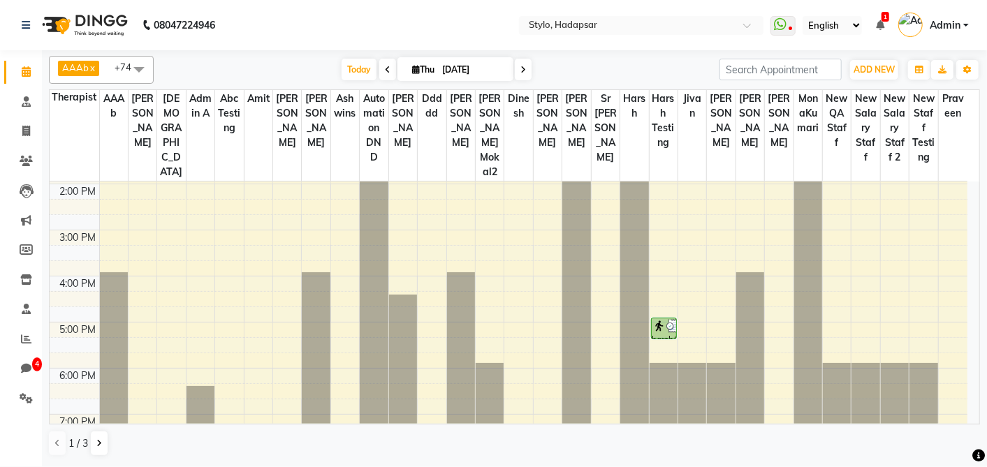
scroll to position [273, 0]
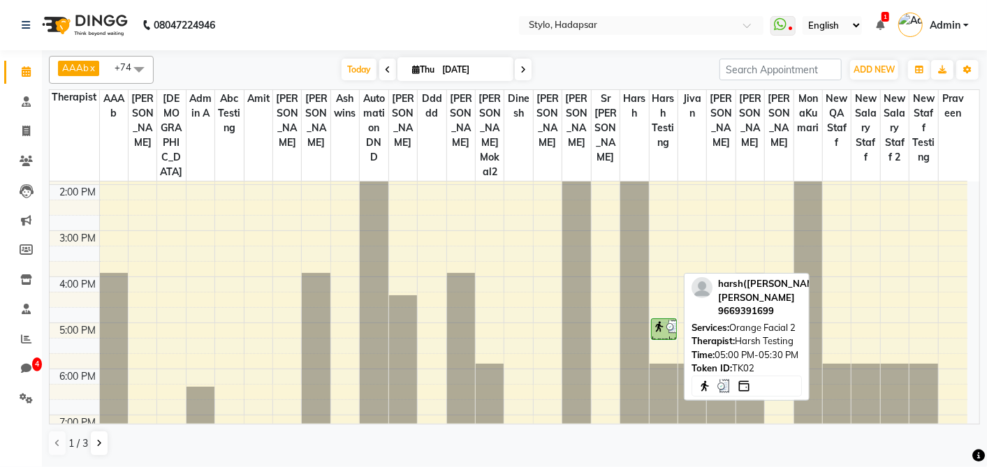
click at [663, 320] on img at bounding box center [659, 327] width 14 height 14
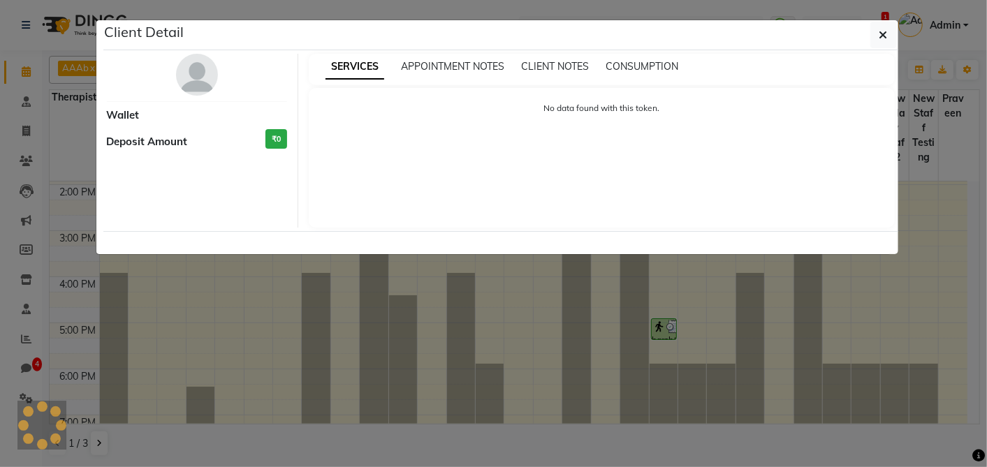
select select "3"
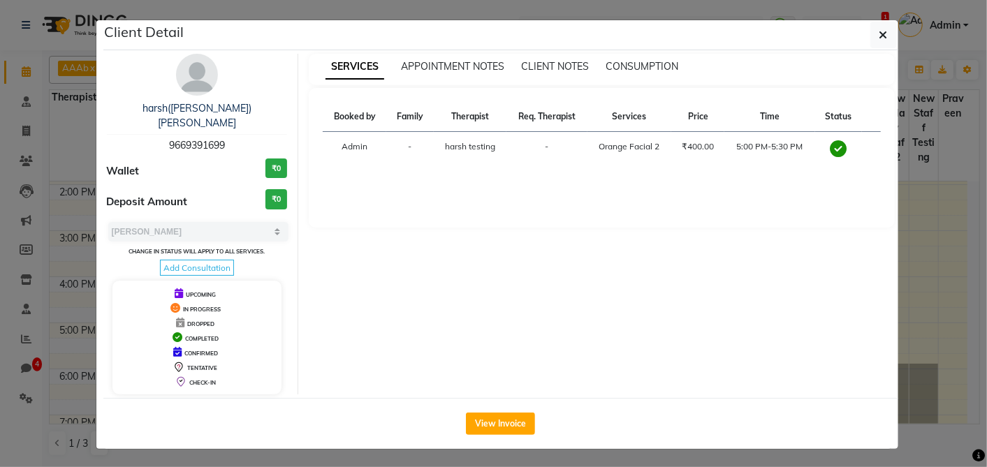
click at [235, 200] on div "harsh(harshu) patidar 9669391699 Wallet ₹0 Deposit Amount ₹0 Select MARK DONE U…" at bounding box center [197, 224] width 202 height 341
click at [947, 36] on ngb-modal-window "Client Detail harsh(harshu) patidar 9669391699 Wallet ₹0 Deposit Amount ₹0 Sele…" at bounding box center [493, 233] width 987 height 467
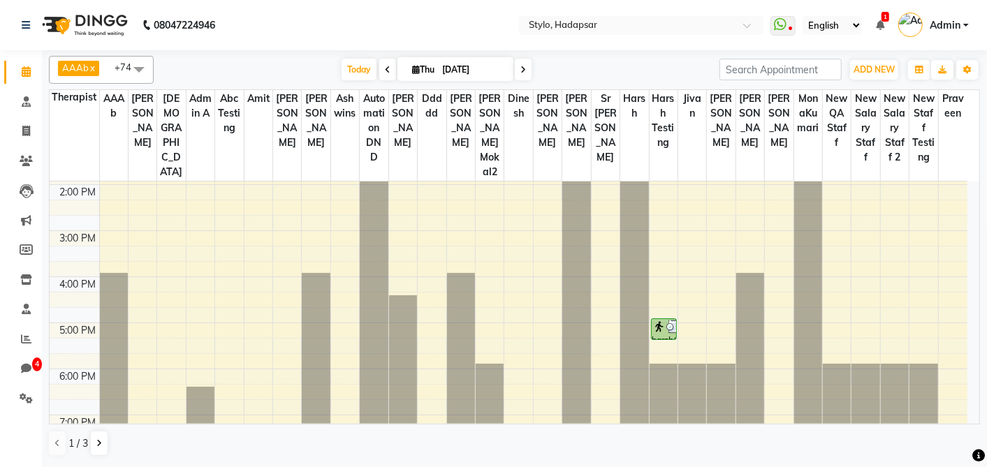
click at [669, 257] on div "8:00 AM 9:00 AM 10:00 AM 11:00 AM 12:00 PM 1:00 PM 2:00 PM 3:00 PM 4:00 PM 5:00…" at bounding box center [508, 277] width 917 height 737
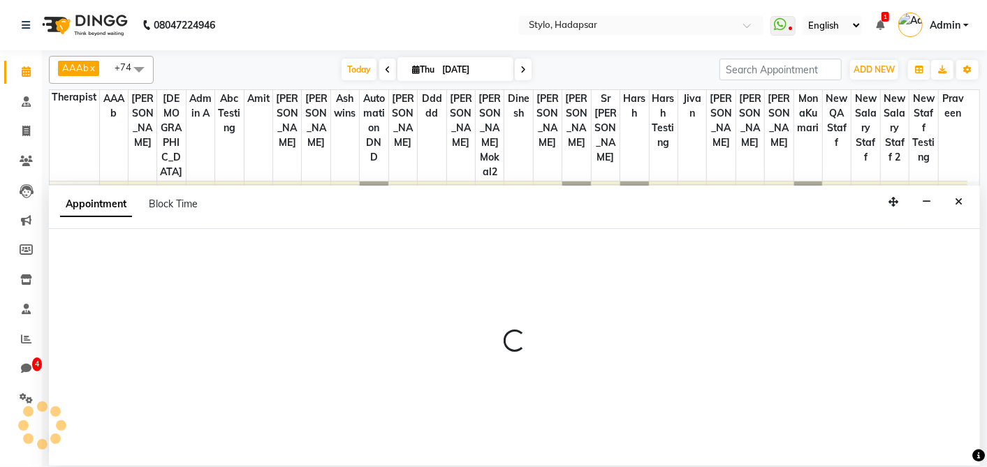
select select "5066"
select select "tentative"
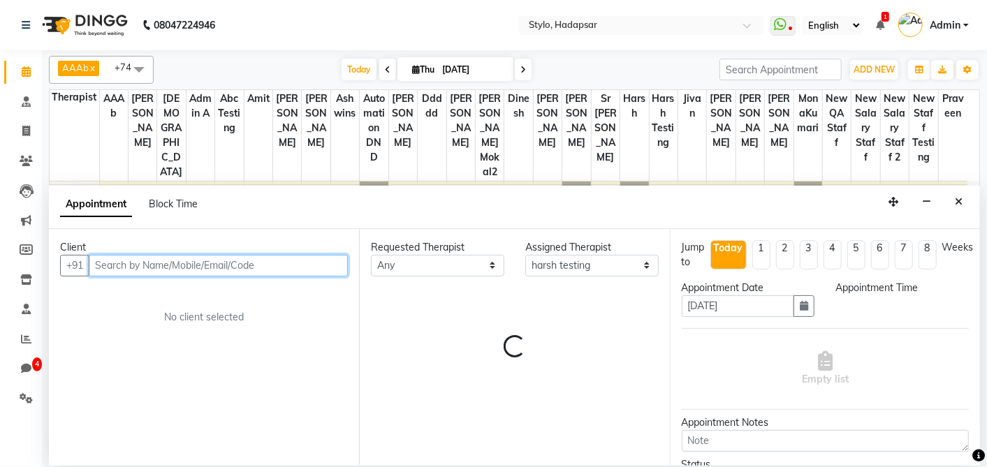
select select "960"
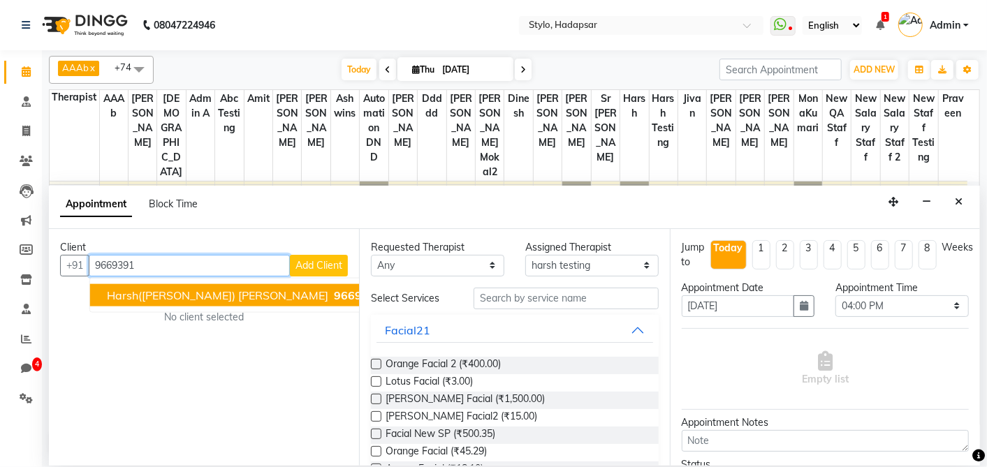
click at [331, 293] on ngb-highlight "9669391 699" at bounding box center [367, 295] width 73 height 14
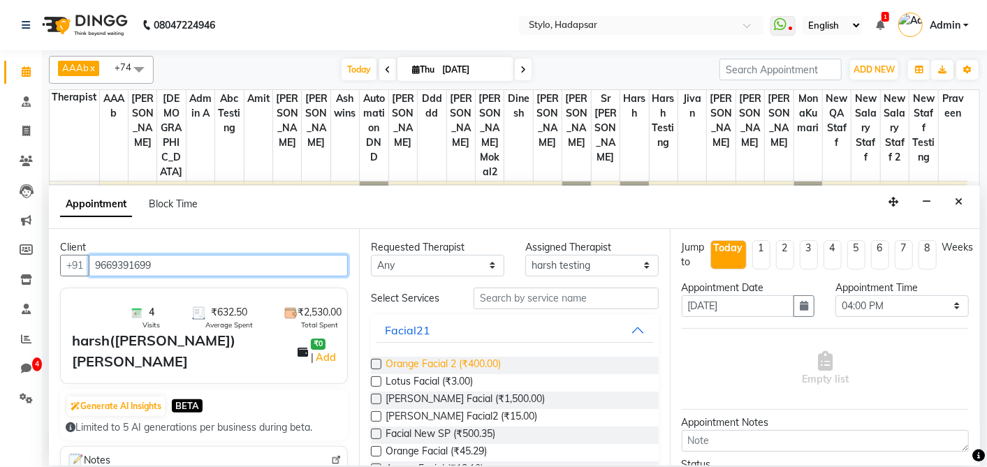
type input "9669391699"
click at [403, 366] on span "Orange Facial 2 (₹400.00)" at bounding box center [442, 365] width 115 height 17
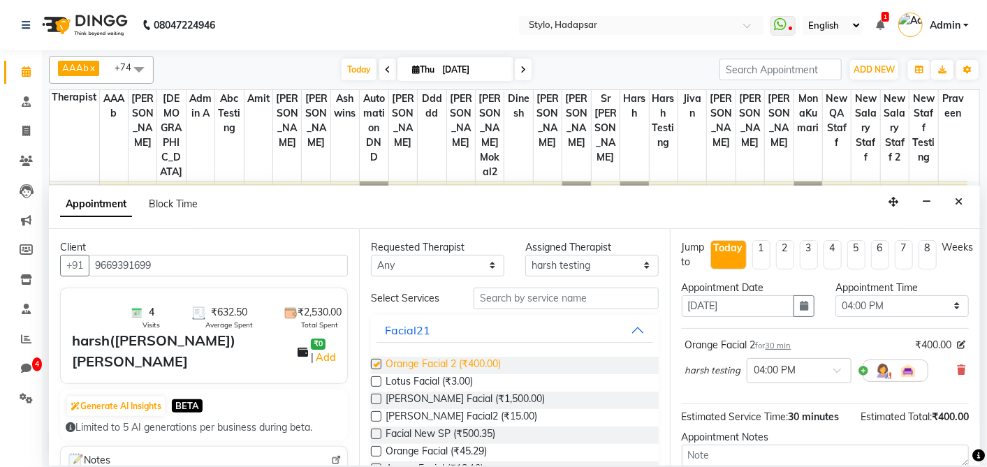
checkbox input "false"
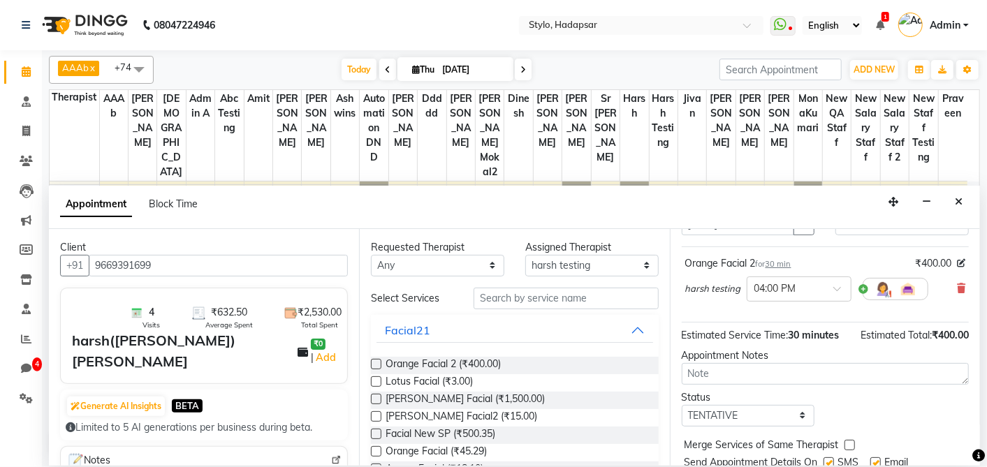
scroll to position [129, 0]
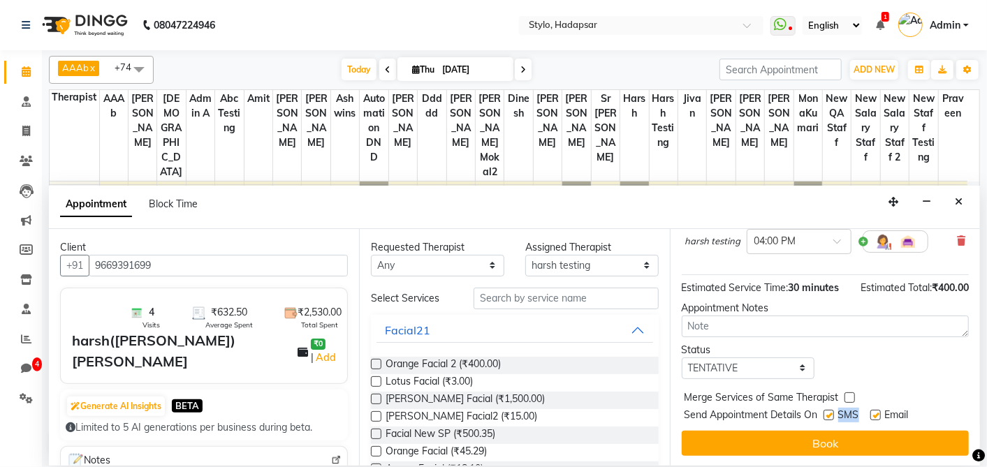
drag, startPoint x: 825, startPoint y: 415, endPoint x: 871, endPoint y: 408, distance: 45.9
click at [871, 408] on div "Send Appointment Details On SMS Email" at bounding box center [826, 416] width 284 height 17
click at [871, 410] on label at bounding box center [875, 415] width 10 height 10
click at [871, 412] on input "checkbox" at bounding box center [874, 416] width 9 height 9
checkbox input "false"
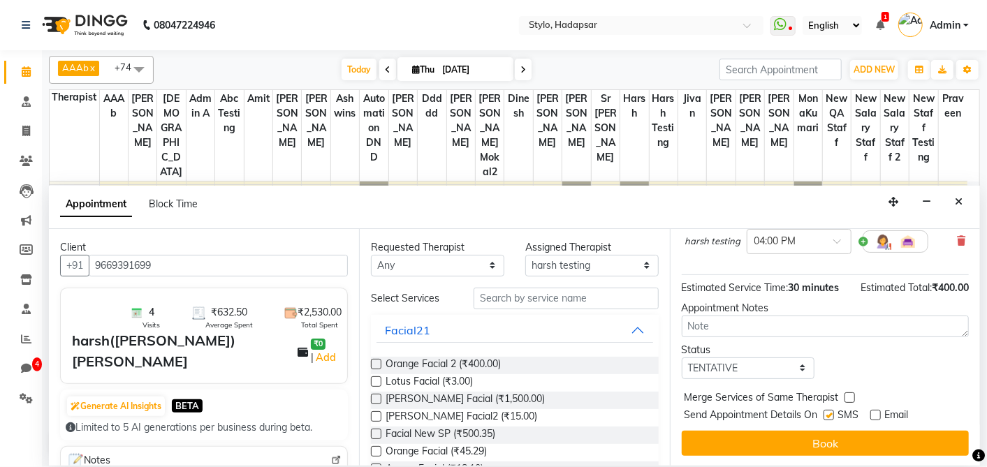
click at [828, 414] on label at bounding box center [828, 415] width 10 height 10
click at [828, 414] on input "checkbox" at bounding box center [827, 416] width 9 height 9
checkbox input "false"
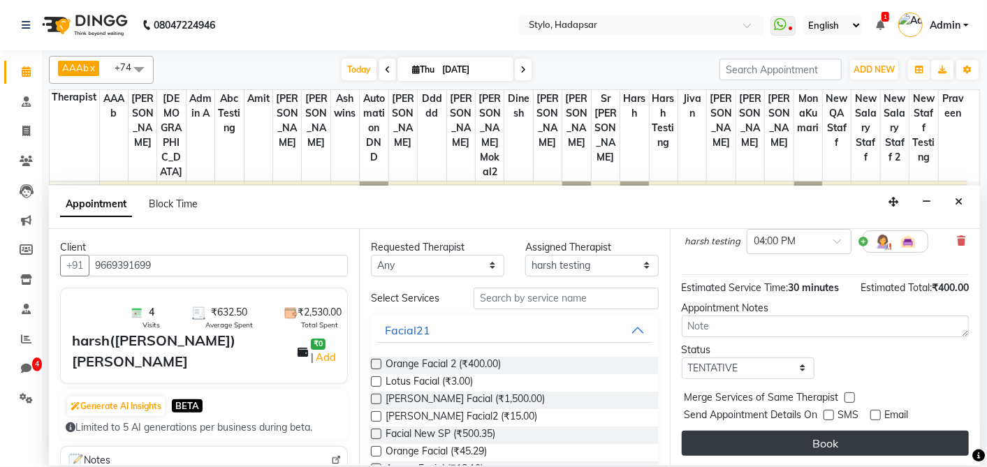
click at [827, 438] on button "Book" at bounding box center [824, 443] width 287 height 25
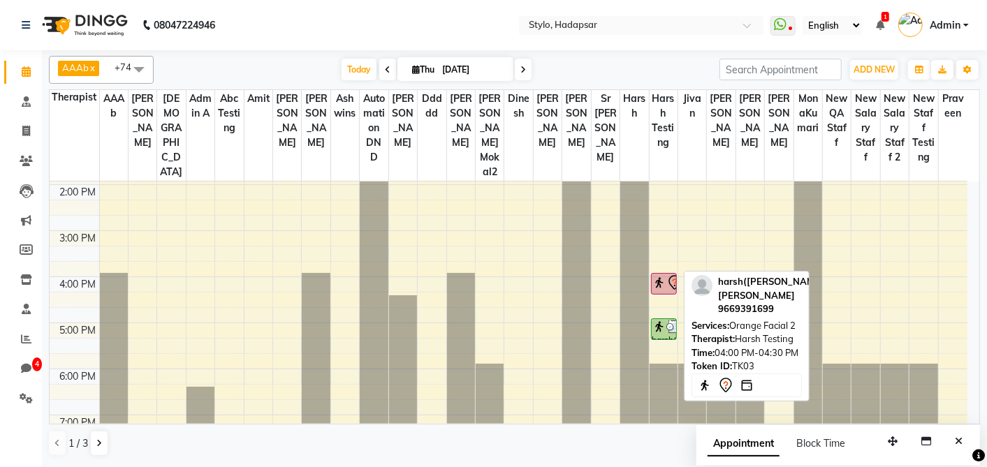
click at [658, 276] on img at bounding box center [659, 283] width 14 height 14
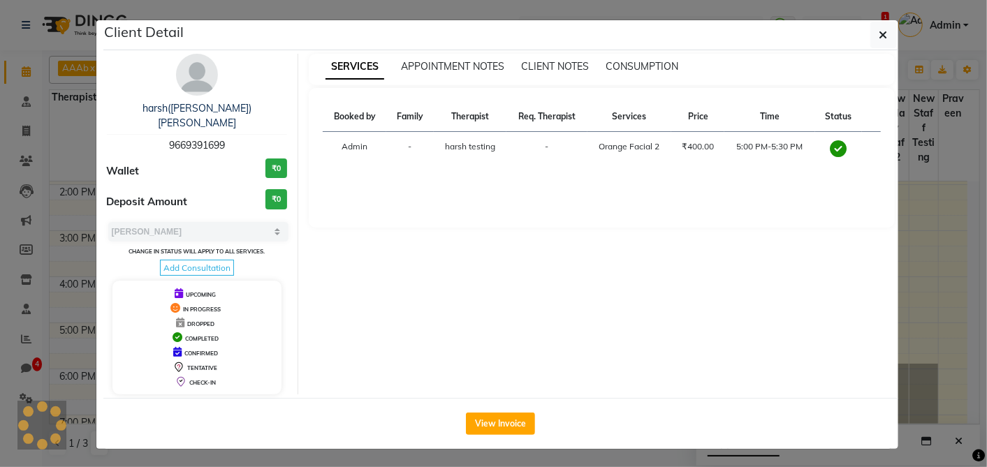
select select "7"
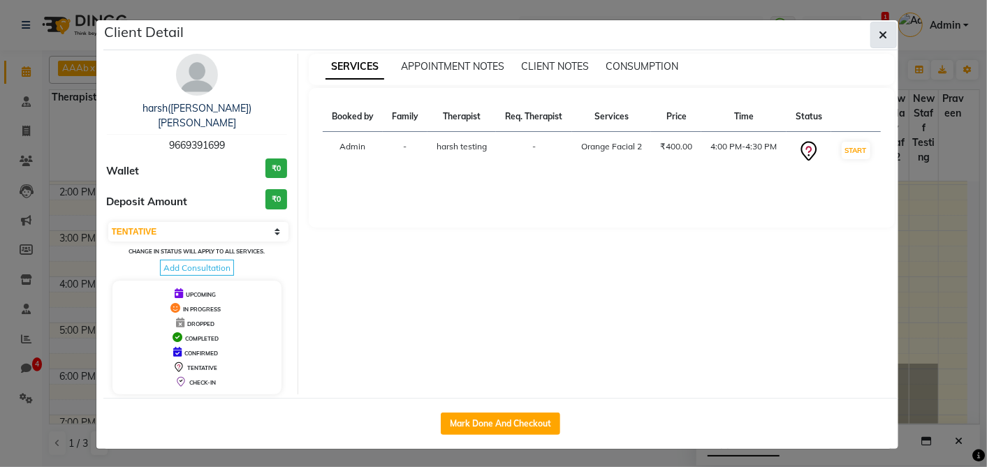
click at [885, 36] on icon "button" at bounding box center [883, 34] width 8 height 11
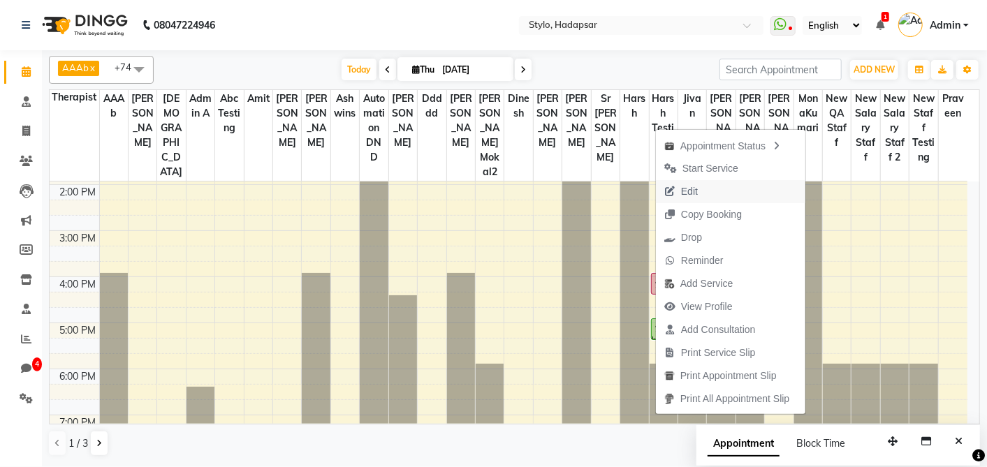
click at [700, 187] on span "Edit" at bounding box center [681, 191] width 50 height 23
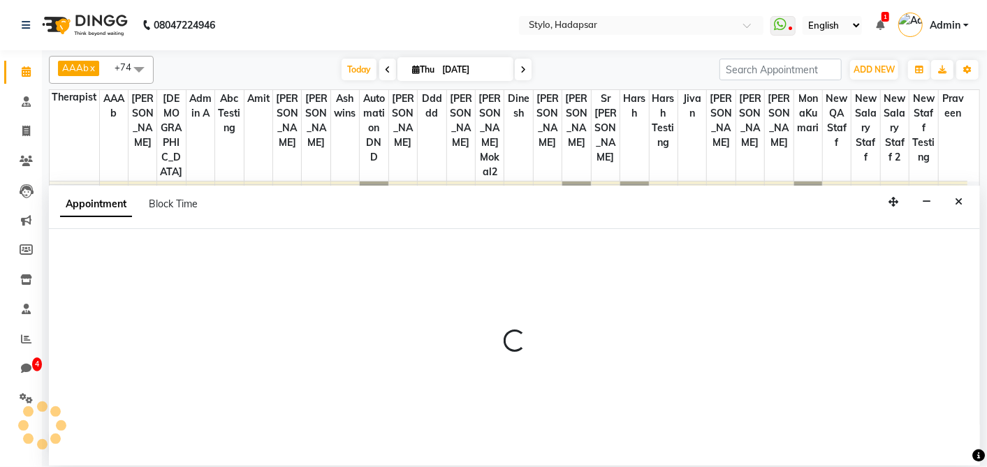
select select "tentative"
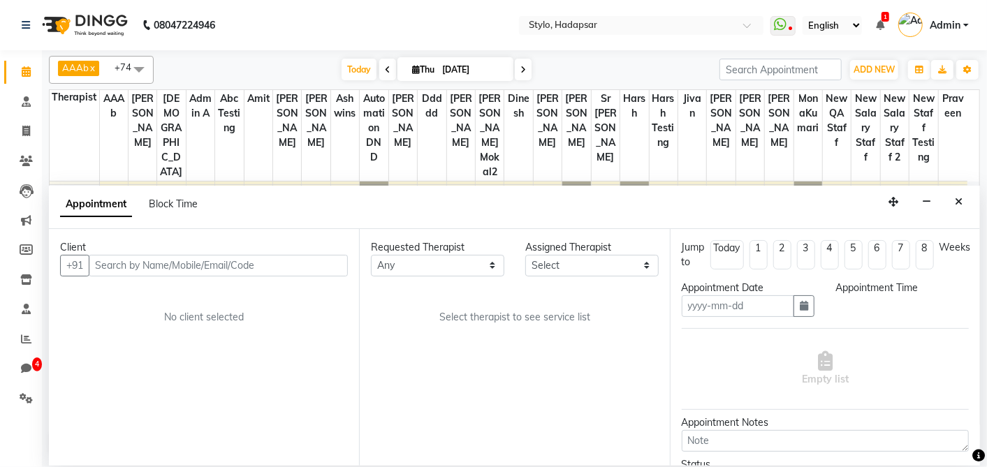
type input "October 02, 2025"
select select "960"
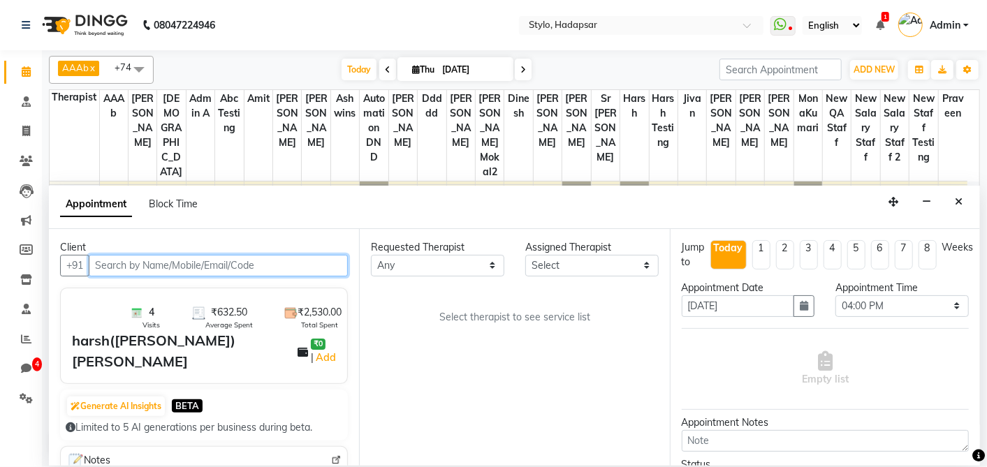
scroll to position [228, 0]
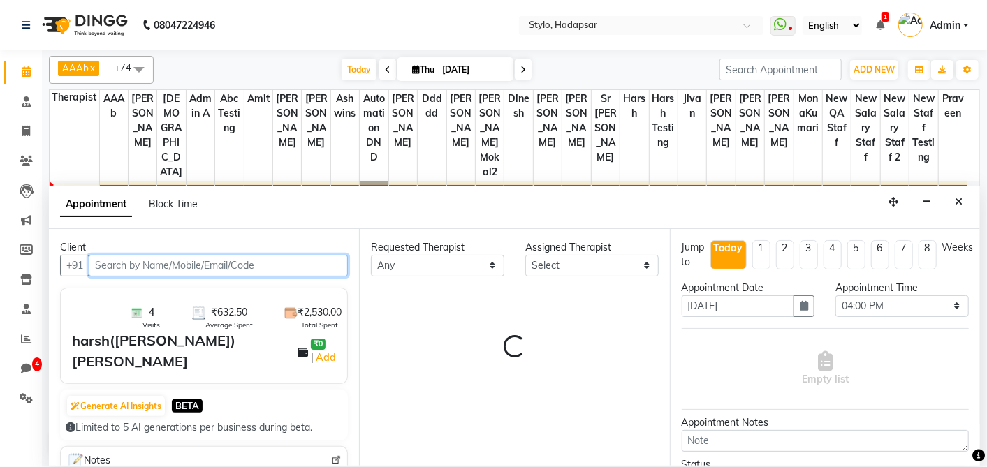
select select "5066"
select select "74"
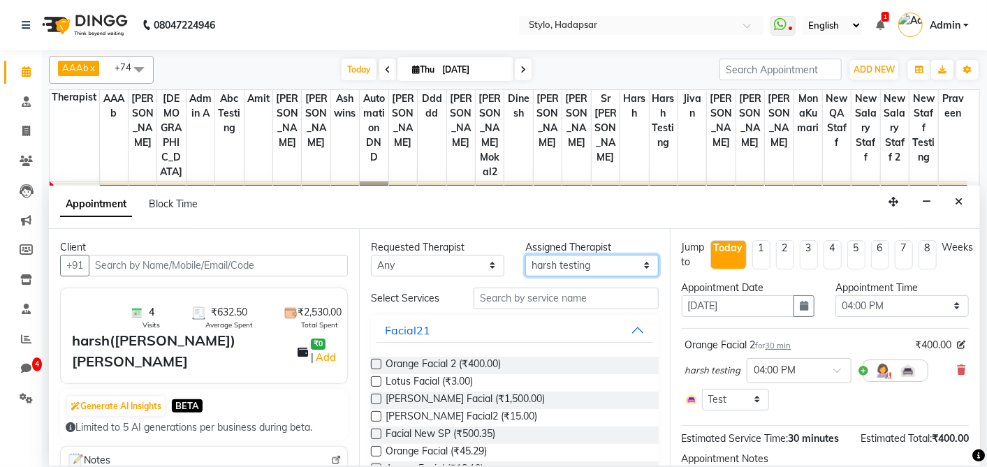
click at [624, 263] on select "Select AAAb aadi manav abc testing Abc testing abhi Admin A Amit Ankit magan An…" at bounding box center [591, 266] width 133 height 22
select select "5786"
click at [525, 255] on select "Select AAAb aadi manav abc testing Abc testing abhi Admin A Amit Ankit magan An…" at bounding box center [591, 266] width 133 height 22
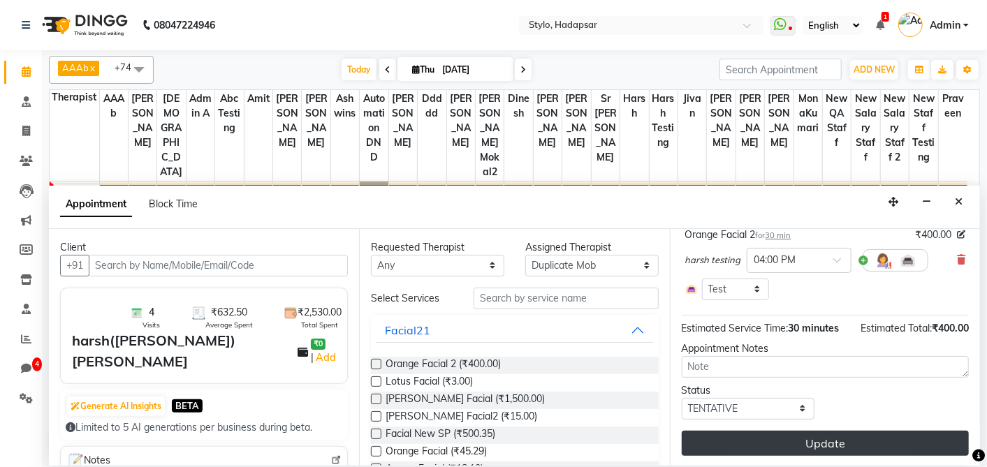
click at [832, 452] on button "Update" at bounding box center [824, 443] width 287 height 25
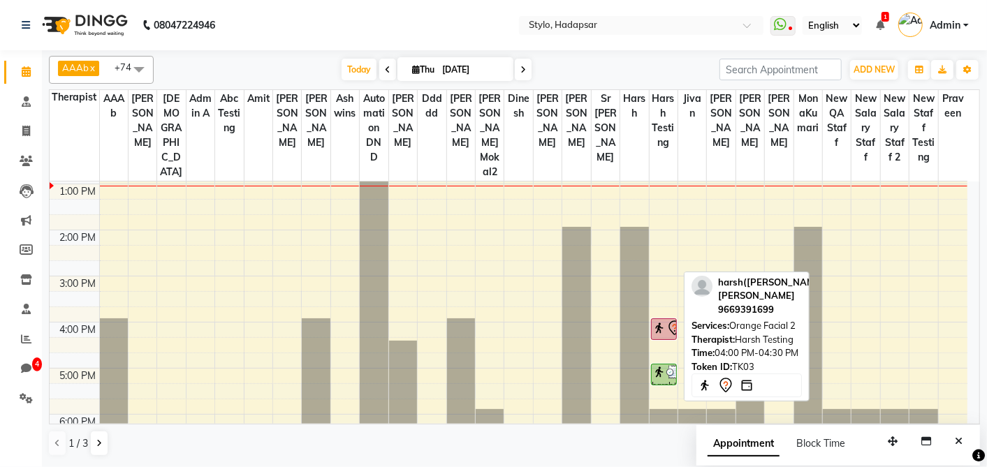
click at [658, 321] on img at bounding box center [659, 328] width 14 height 14
select select "7"
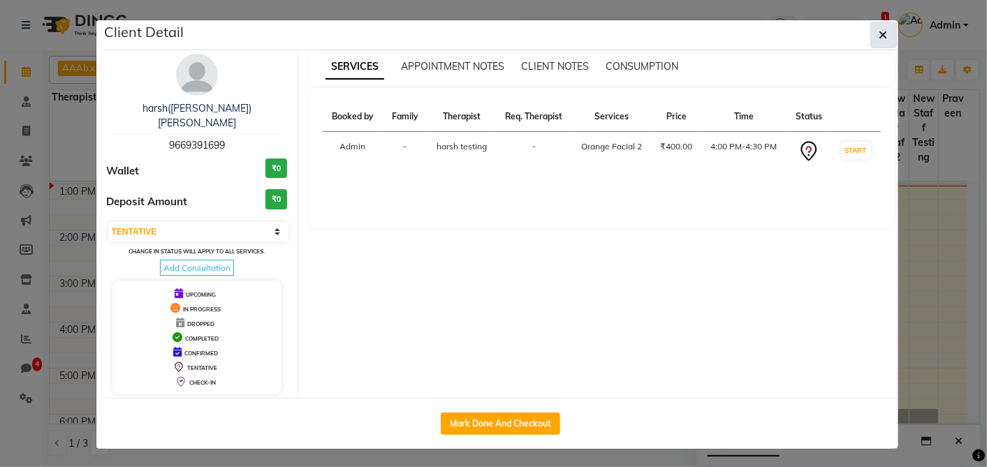
click at [881, 31] on icon "button" at bounding box center [883, 34] width 8 height 11
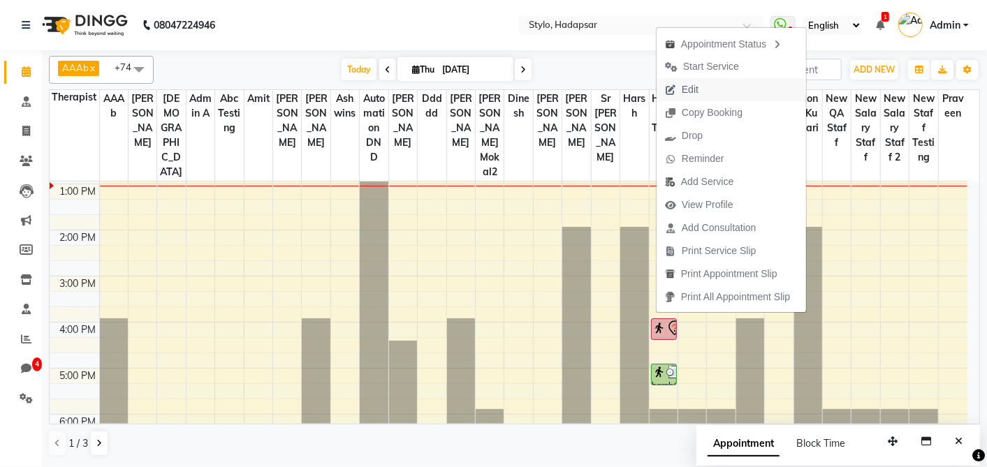
click at [721, 88] on button "Edit" at bounding box center [730, 89] width 149 height 23
select select "tentative"
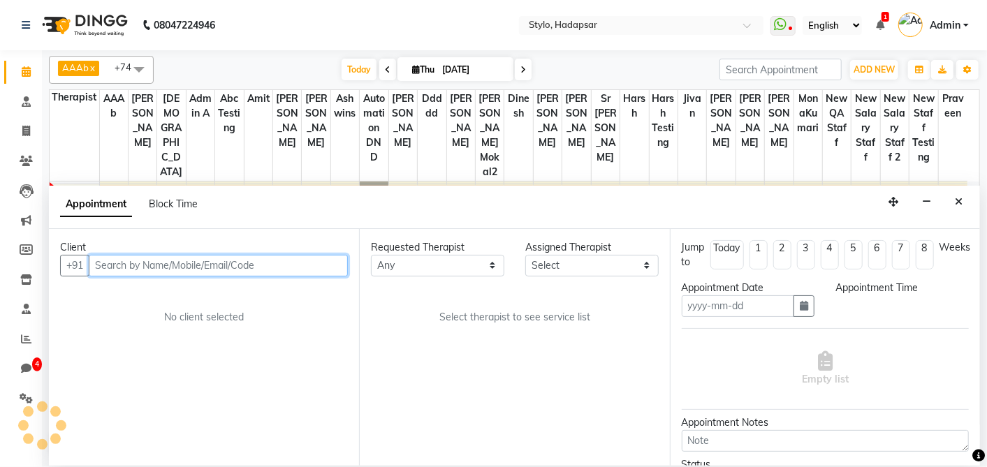
type input "October 02, 2025"
select select "960"
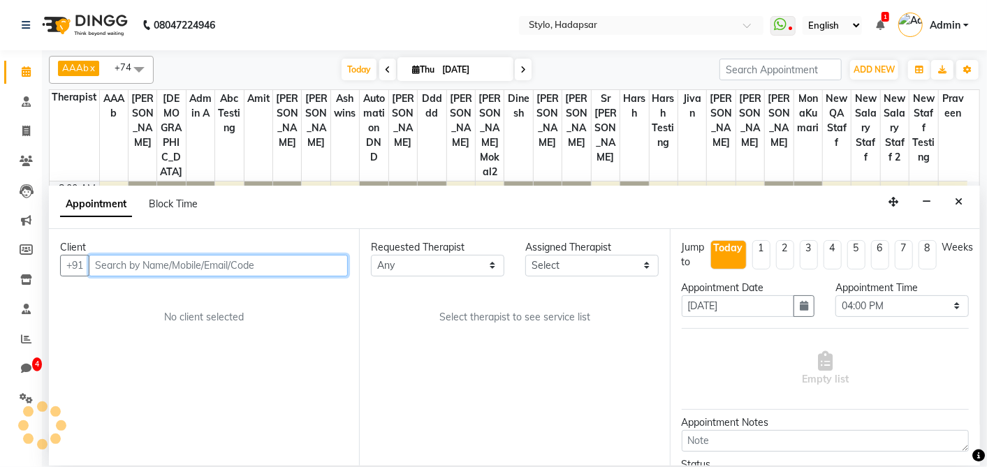
scroll to position [228, 0]
select select "5066"
select select "74"
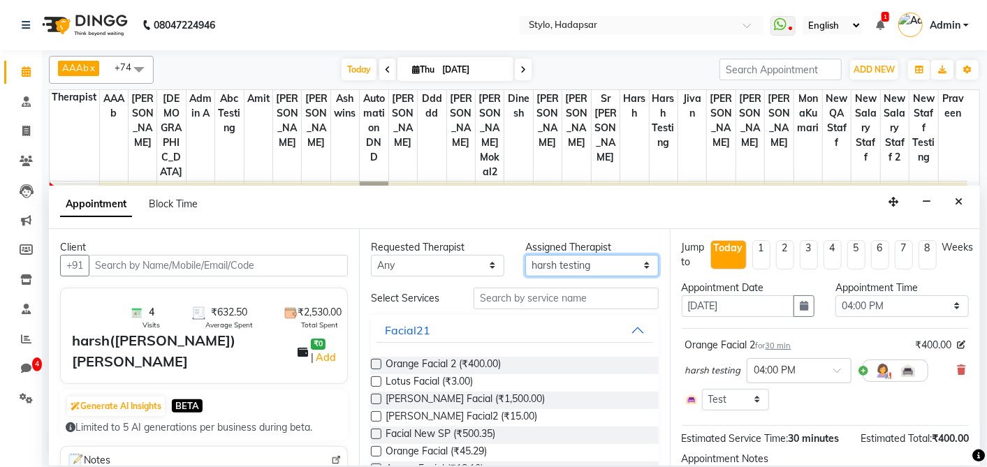
click at [586, 271] on select "Select AAAb aadi manav abc testing Abc testing abhi Admin A Amit Ankit magan An…" at bounding box center [591, 266] width 133 height 22
select select "5133"
click at [525, 255] on select "Select AAAb aadi manav abc testing Abc testing abhi Admin A Amit Ankit magan An…" at bounding box center [591, 266] width 133 height 22
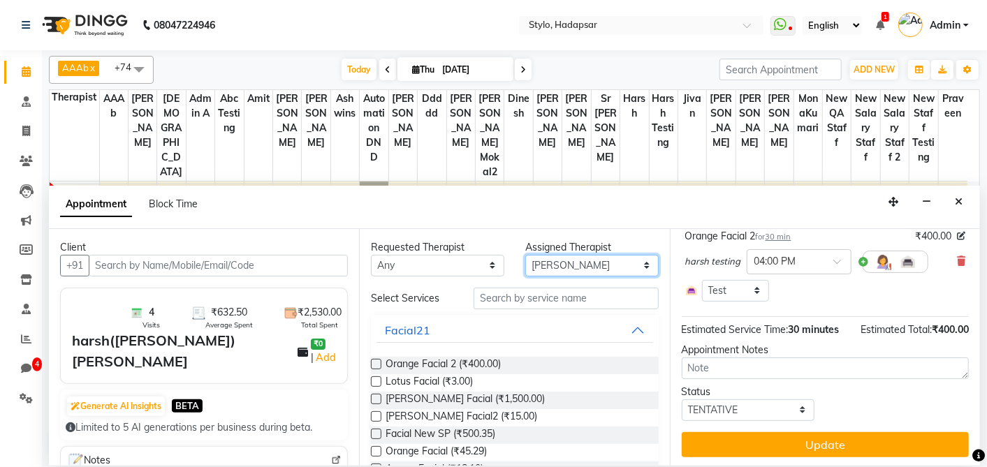
scroll to position [110, 0]
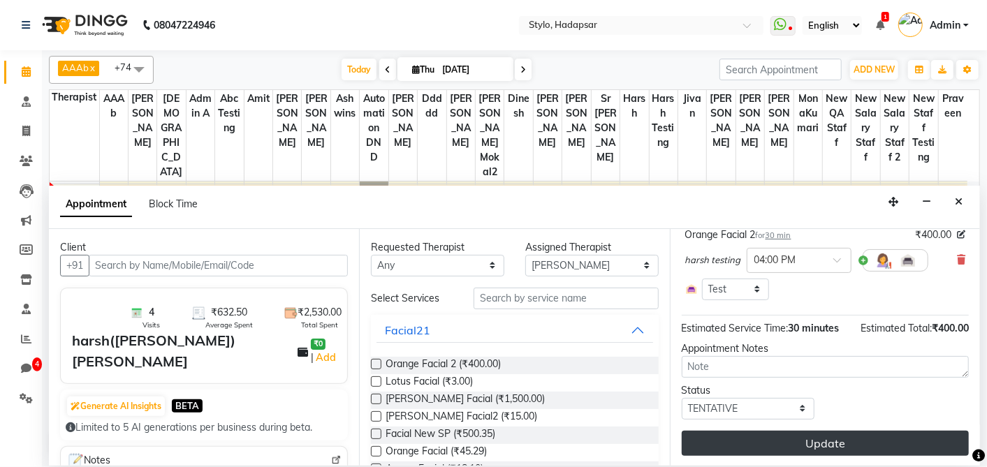
click at [793, 438] on button "Update" at bounding box center [824, 443] width 287 height 25
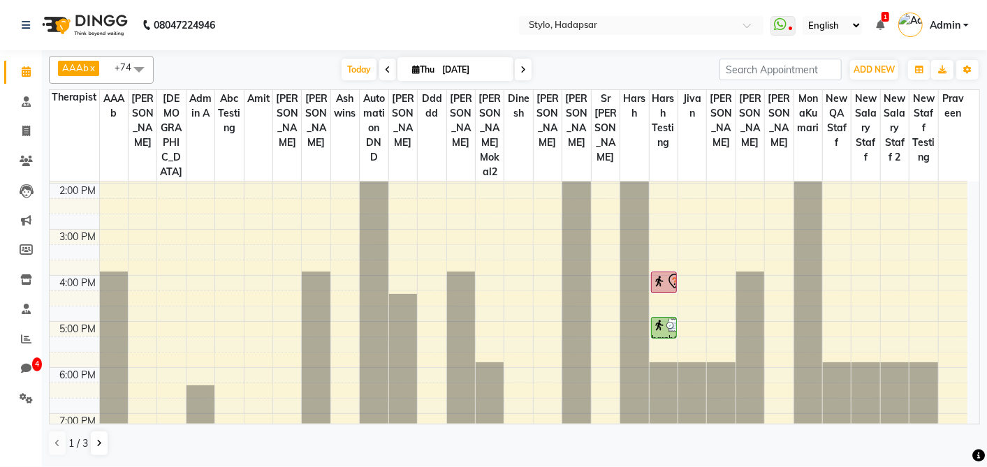
scroll to position [245, 0]
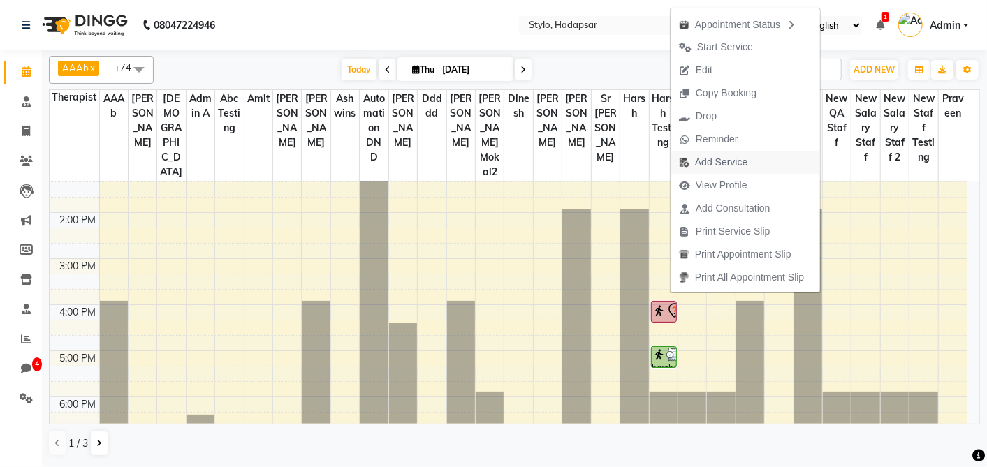
click at [714, 160] on span "Add Service" at bounding box center [721, 162] width 52 height 15
select select "5066"
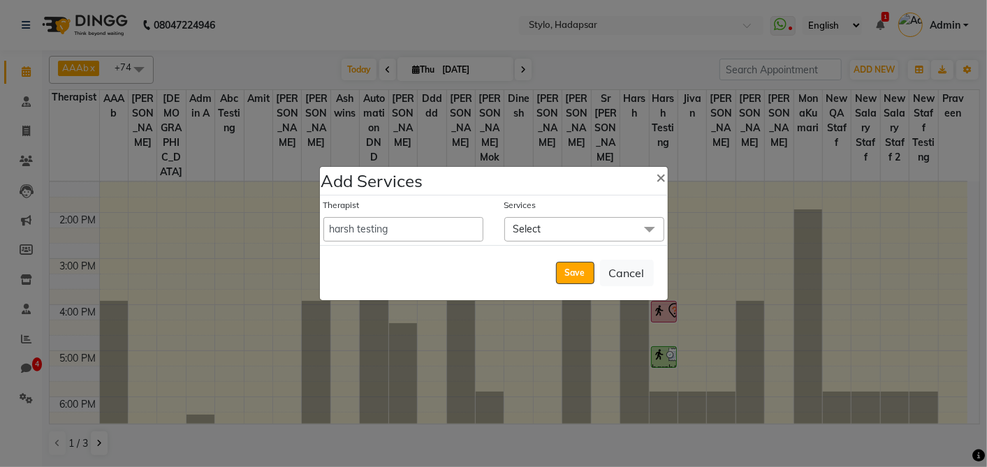
click at [531, 230] on span "Select" at bounding box center [527, 229] width 28 height 13
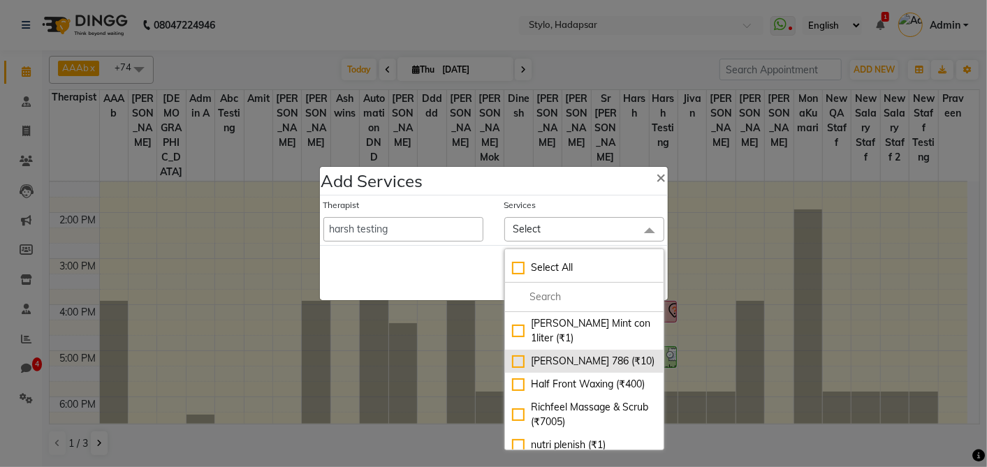
click at [512, 360] on div "Sahil 786 (₹10)" at bounding box center [584, 361] width 145 height 15
checkbox input "true"
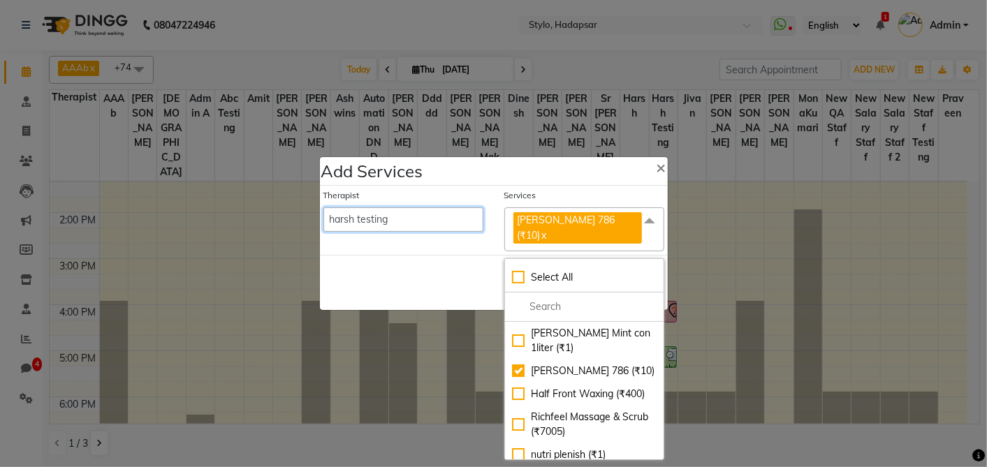
click at [390, 221] on select "AAAb aadi manav abc testing Abc testing abhi Admin A Amit Ankit magan Anuja ash…" at bounding box center [403, 219] width 160 height 24
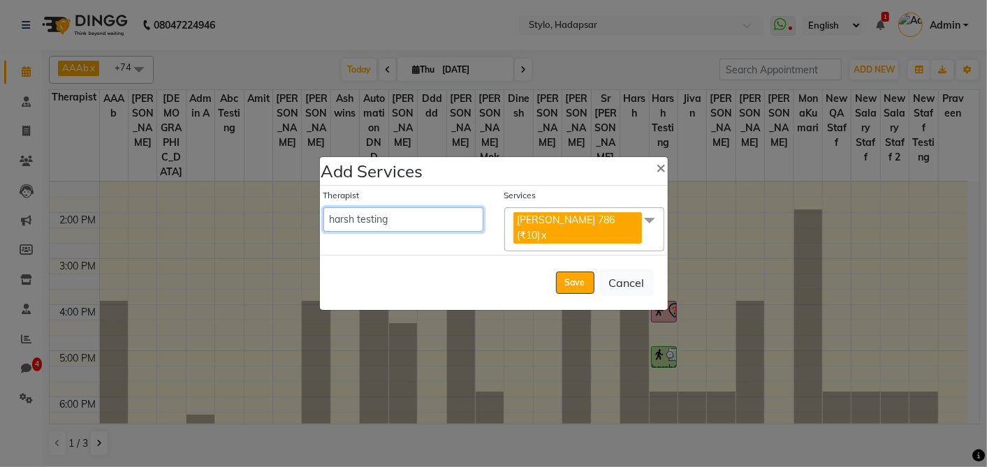
select select "5133"
click at [323, 207] on select "AAAb aadi manav abc testing Abc testing abhi Admin A Amit Ankit magan Anuja ash…" at bounding box center [403, 219] width 160 height 24
select select "990"
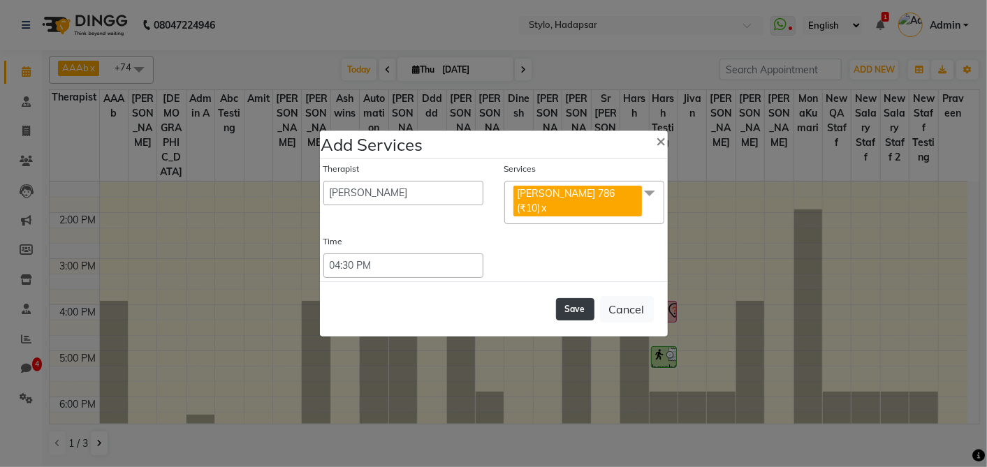
click at [570, 299] on button "Save" at bounding box center [575, 309] width 38 height 22
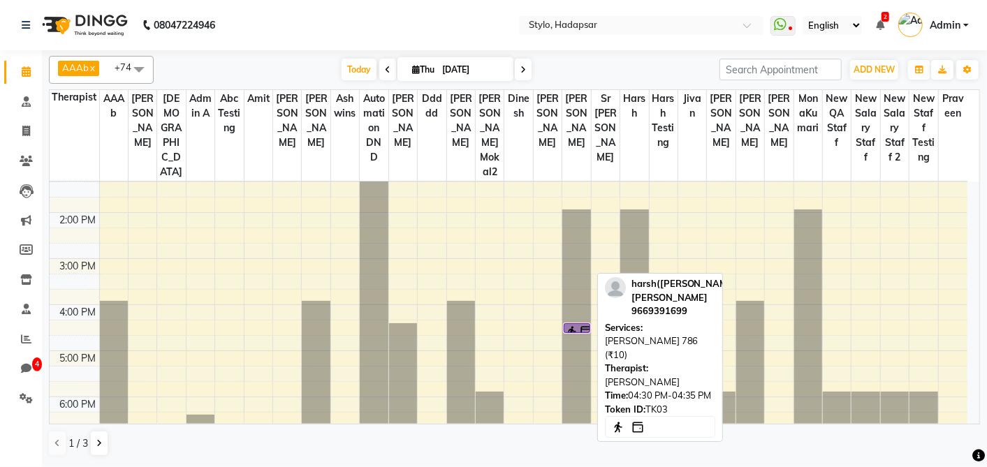
click at [570, 325] on img at bounding box center [572, 332] width 14 height 14
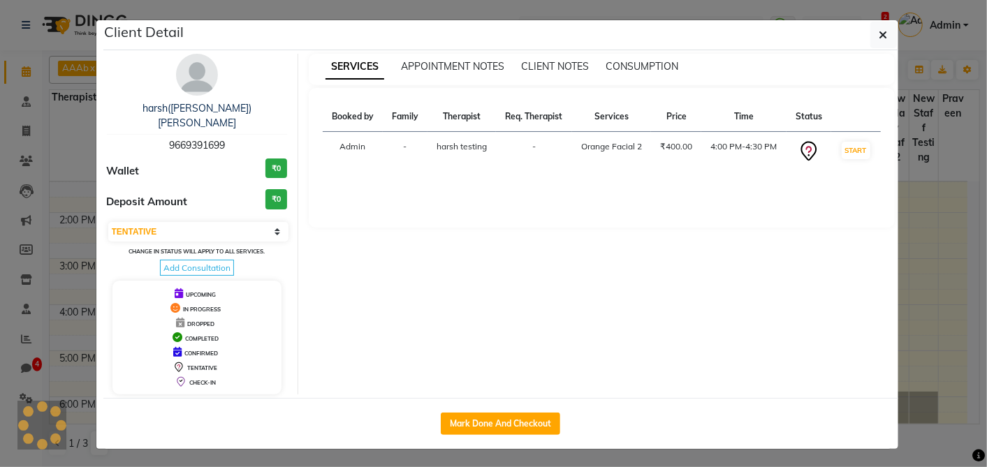
select select "select"
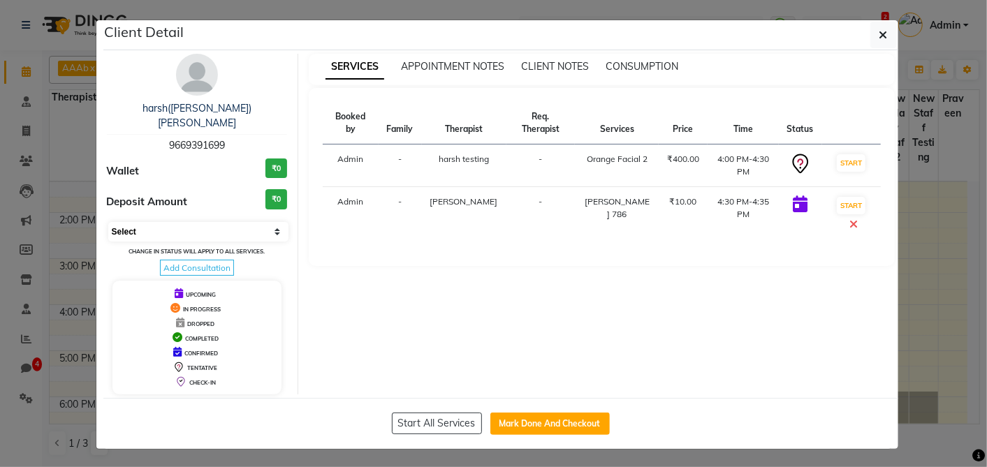
click at [223, 222] on select "Select IN SERVICE CONFIRMED TENTATIVE CHECK IN MARK DONE DROPPED UPCOMING" at bounding box center [198, 232] width 181 height 20
click at [467, 272] on div "SERVICES APPOINTMENT NOTES CLIENT NOTES CONSUMPTION Booked by Family Therapist …" at bounding box center [601, 224] width 607 height 341
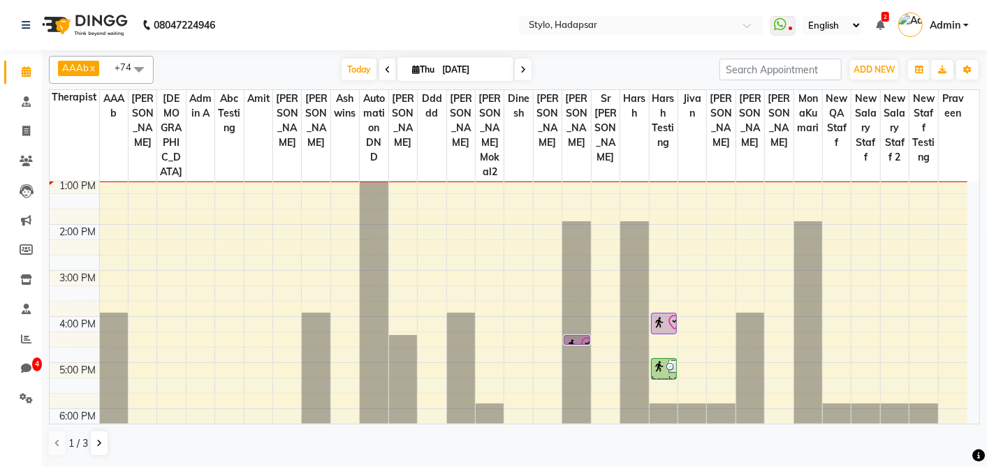
scroll to position [258, 0]
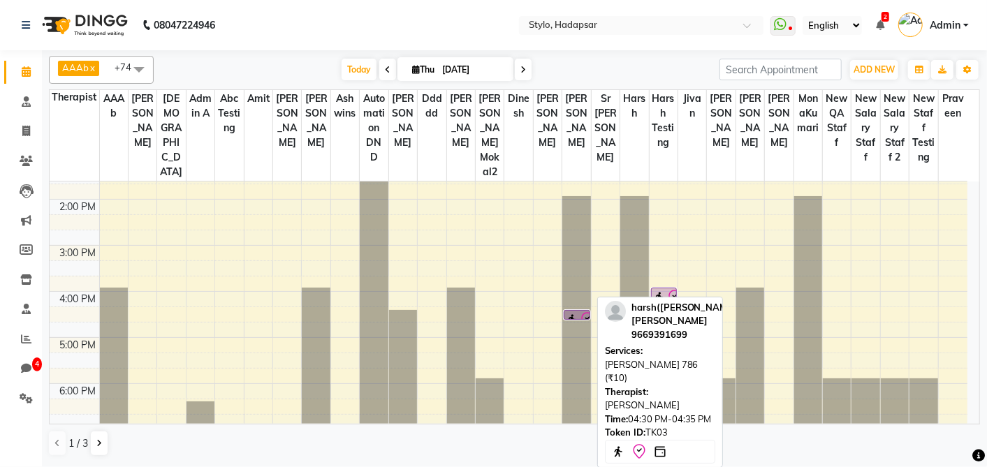
click at [574, 313] on img at bounding box center [572, 320] width 14 height 14
select select "8"
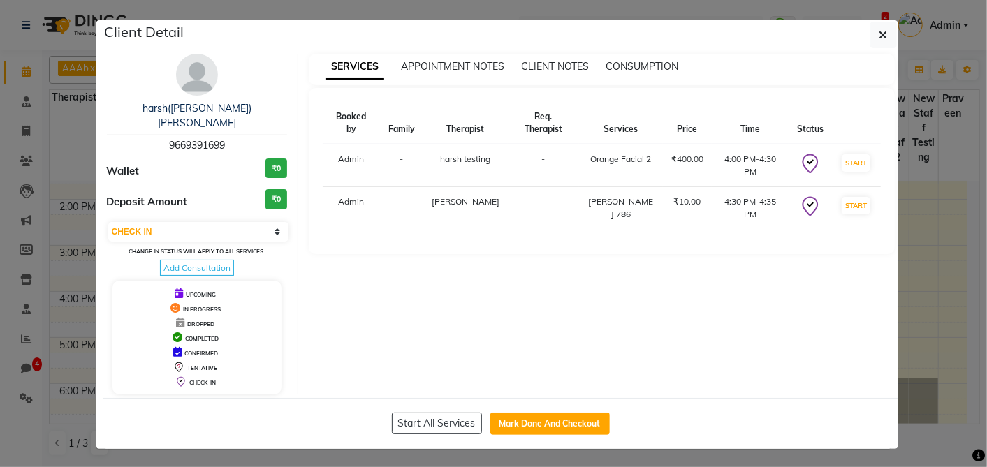
click at [588, 202] on td "Sahil 786" at bounding box center [621, 208] width 84 height 43
click at [741, 72] on div "SERVICES APPOINTMENT NOTES CLIENT NOTES CONSUMPTION" at bounding box center [593, 66] width 569 height 15
click at [661, 60] on span "CONSUMPTION" at bounding box center [641, 66] width 73 height 13
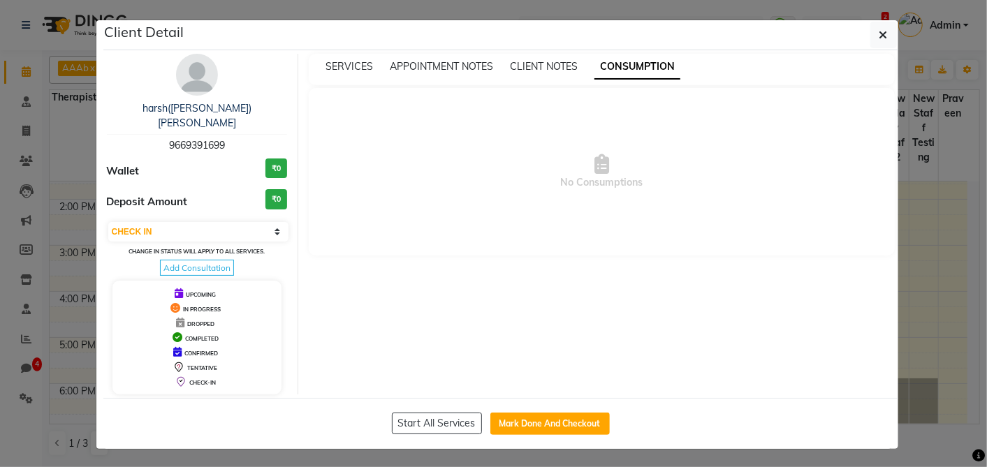
click at [553, 59] on div "CLIENT NOTES" at bounding box center [544, 66] width 68 height 15
click at [535, 66] on span "CLIENT NOTES" at bounding box center [544, 66] width 68 height 13
click at [485, 57] on div "SERVICES APPOINTMENT NOTES CLIENT NOTES CONSUMPTION" at bounding box center [602, 69] width 586 height 31
click at [481, 62] on span "APPOINTMENT NOTES" at bounding box center [441, 66] width 103 height 13
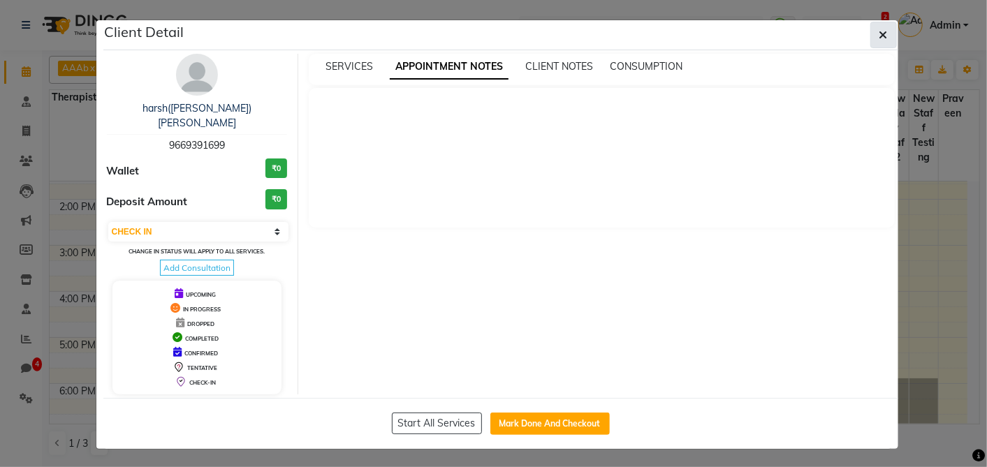
click at [881, 36] on icon "button" at bounding box center [883, 34] width 8 height 11
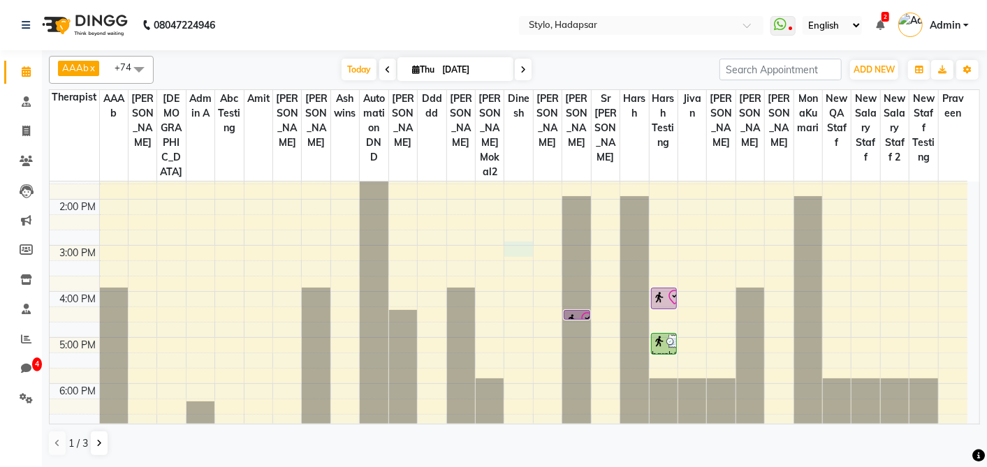
click at [517, 237] on div "8:00 AM 9:00 AM 10:00 AM 11:00 AM 12:00 PM 1:00 PM 2:00 PM 3:00 PM 4:00 PM 5:00…" at bounding box center [508, 291] width 917 height 737
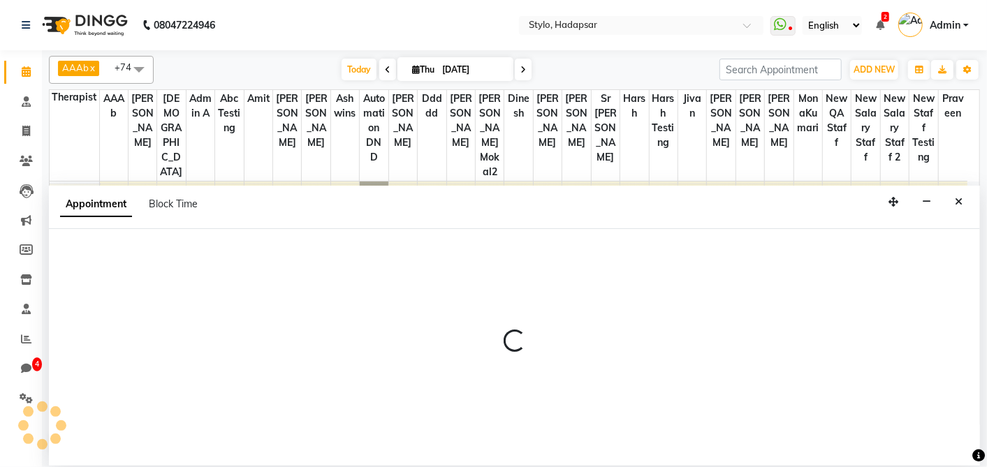
select select "5395"
select select "tentative"
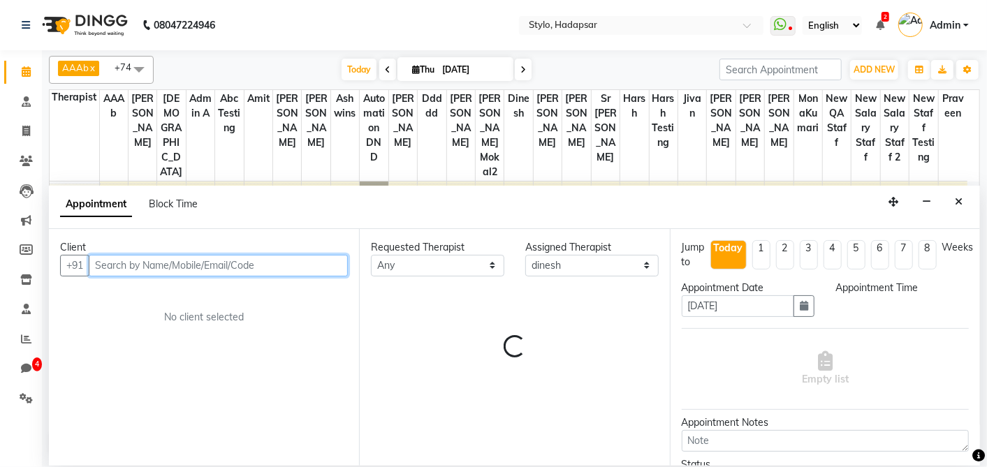
select select "900"
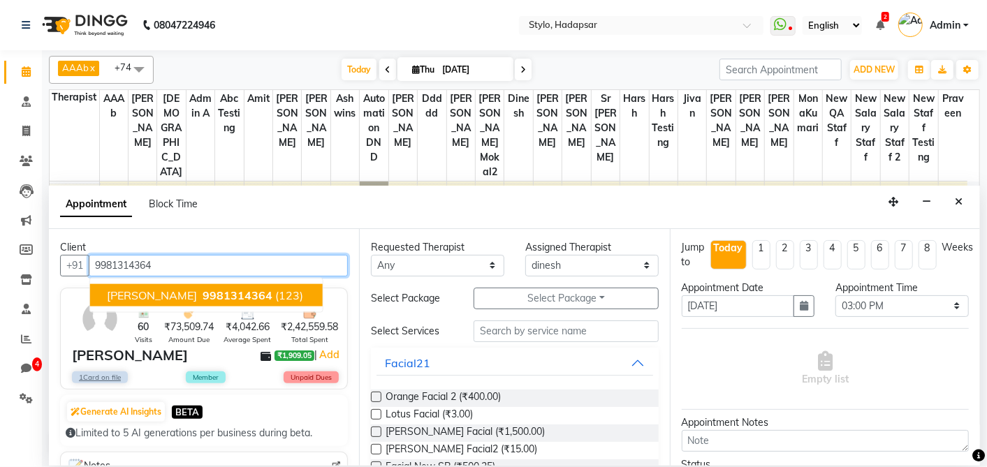
click at [165, 297] on span "Harsh Patidar" at bounding box center [152, 295] width 90 height 14
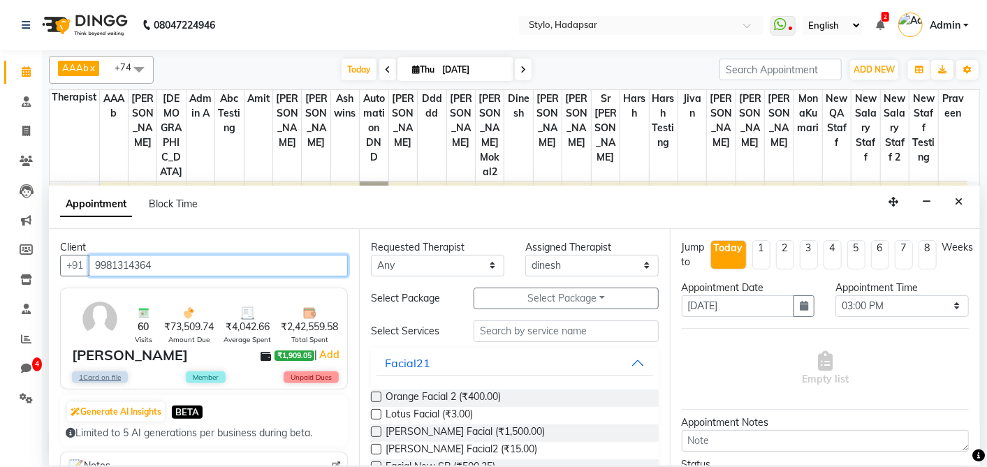
type input "9981314364"
click at [374, 415] on label at bounding box center [376, 414] width 10 height 10
click at [374, 415] on input "checkbox" at bounding box center [375, 415] width 9 height 9
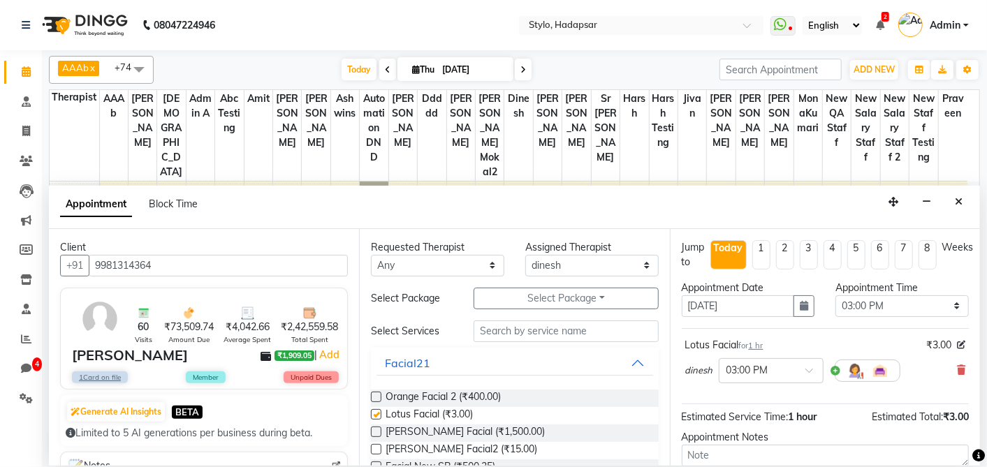
checkbox input "false"
click at [374, 396] on label at bounding box center [376, 397] width 10 height 10
click at [374, 396] on input "checkbox" at bounding box center [375, 398] width 9 height 9
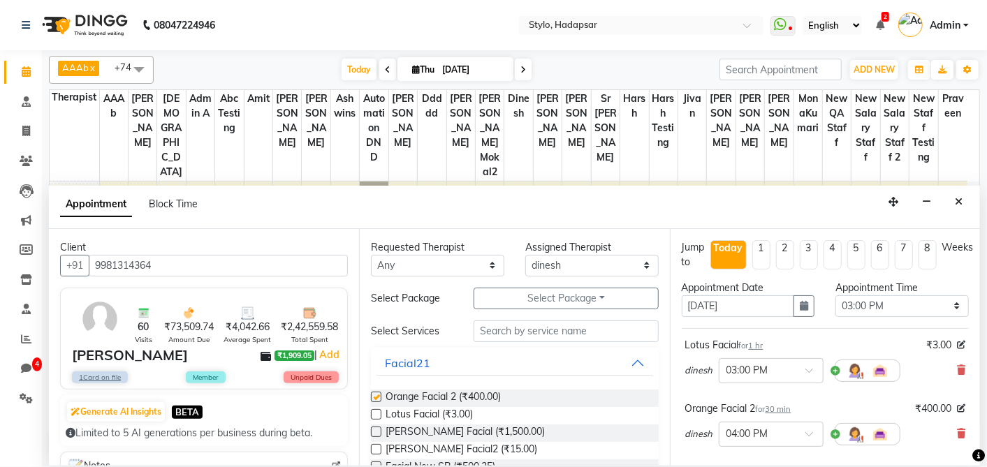
checkbox input "false"
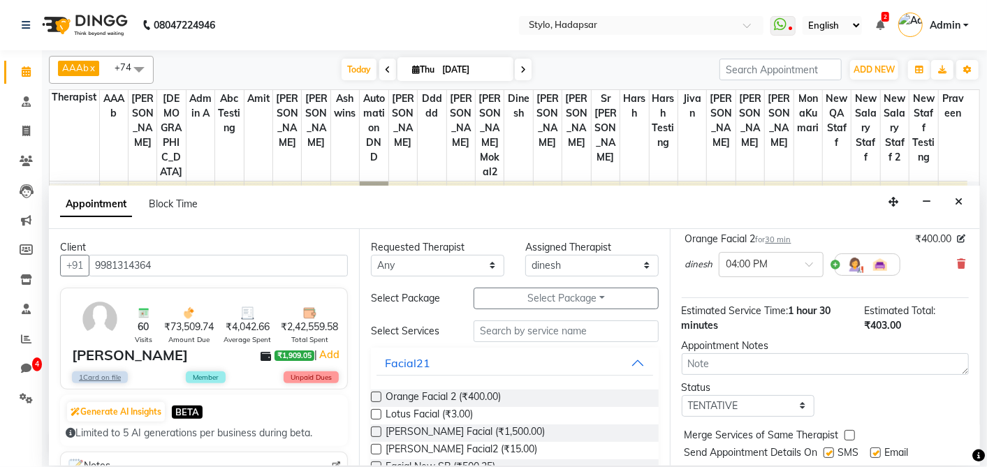
scroll to position [207, 0]
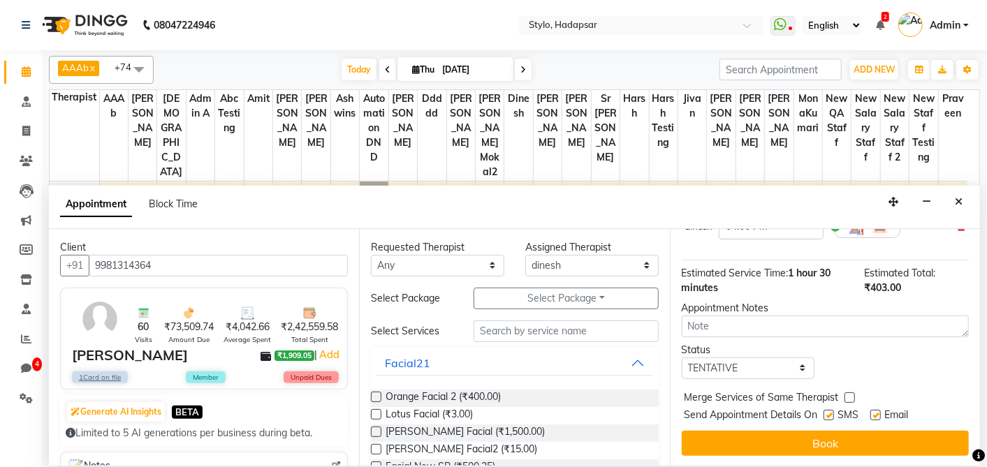
click at [828, 411] on label at bounding box center [828, 415] width 10 height 10
click at [828, 412] on input "checkbox" at bounding box center [827, 416] width 9 height 9
checkbox input "false"
click at [873, 413] on label at bounding box center [875, 415] width 10 height 10
click at [873, 413] on input "checkbox" at bounding box center [874, 416] width 9 height 9
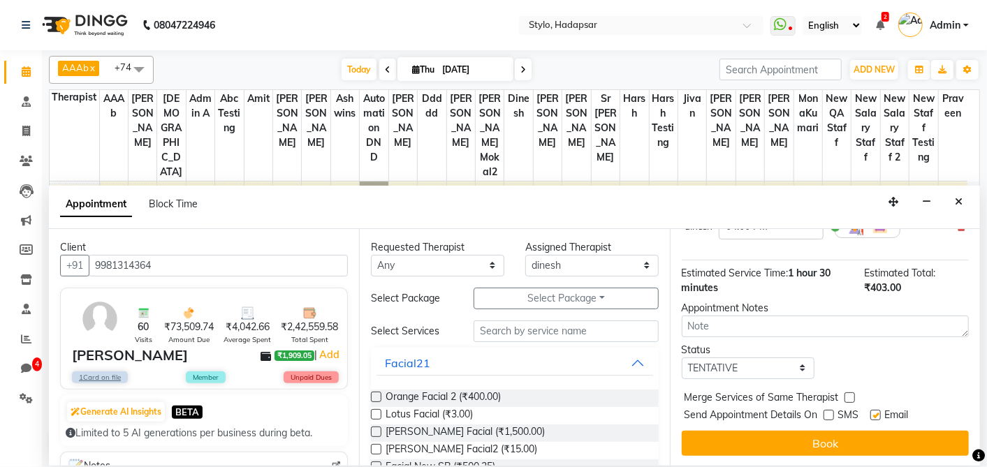
checkbox input "false"
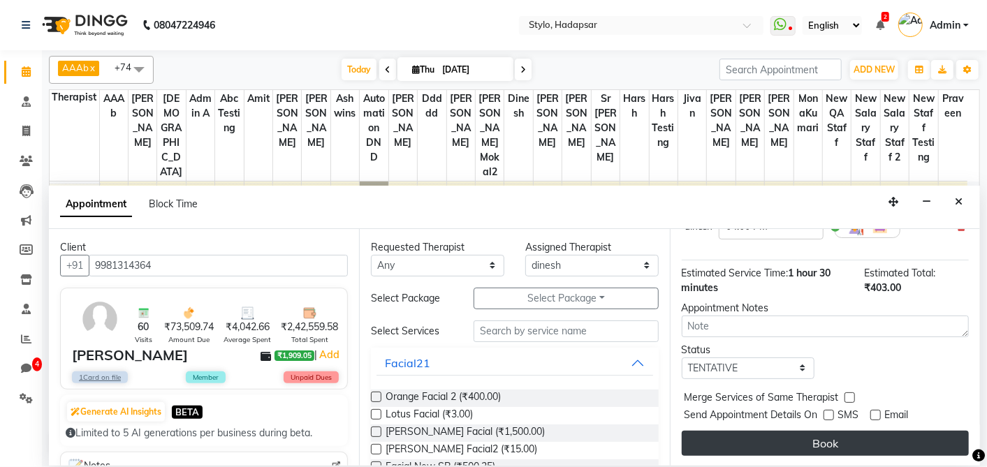
click at [855, 445] on button "Book" at bounding box center [824, 443] width 287 height 25
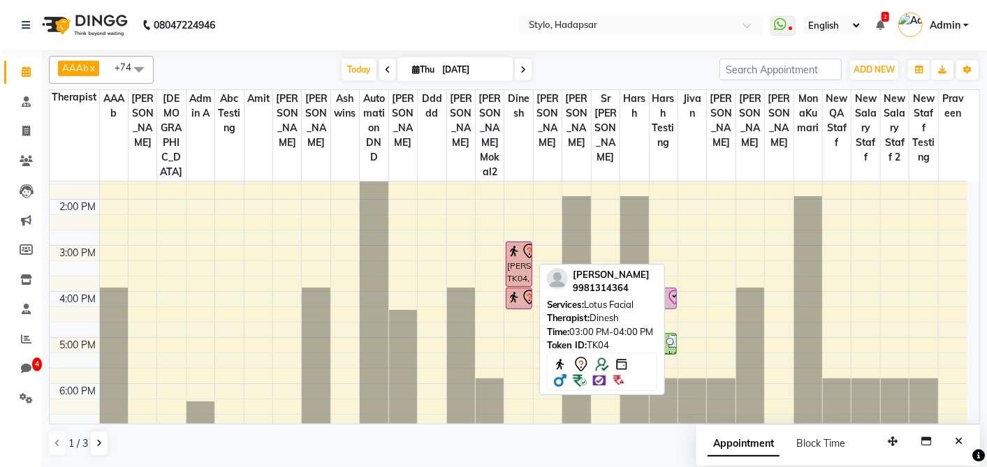
click at [510, 244] on img at bounding box center [514, 251] width 14 height 14
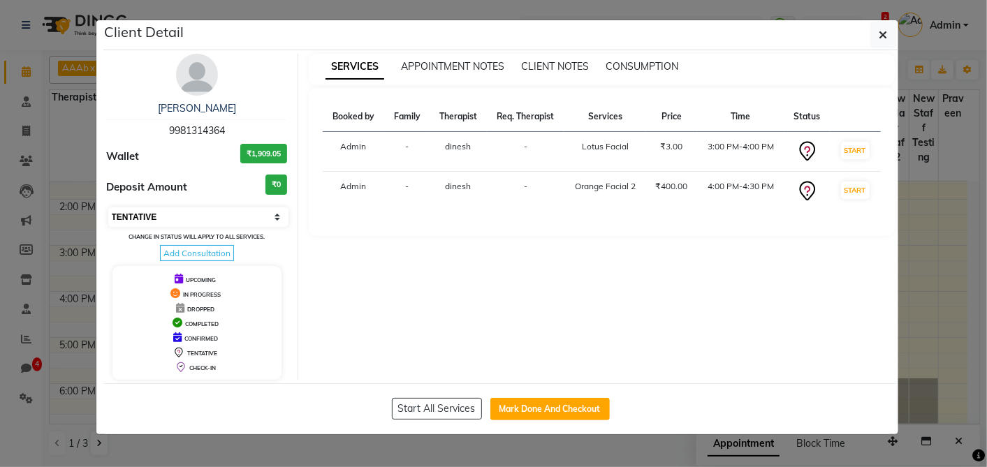
click at [237, 209] on select "Select IN SERVICE CONFIRMED TENTATIVE CHECK IN MARK DONE DROPPED UPCOMING" at bounding box center [198, 217] width 181 height 20
click at [108, 207] on select "Select IN SERVICE CONFIRMED TENTATIVE CHECK IN MARK DONE DROPPED UPCOMING" at bounding box center [198, 217] width 181 height 20
click at [186, 216] on select "Select IN SERVICE CONFIRMED TENTATIVE CHECK IN MARK DONE DROPPED UPCOMING" at bounding box center [198, 217] width 181 height 20
select select "7"
click at [108, 207] on select "Select IN SERVICE CONFIRMED TENTATIVE CHECK IN MARK DONE DROPPED UPCOMING" at bounding box center [198, 217] width 181 height 20
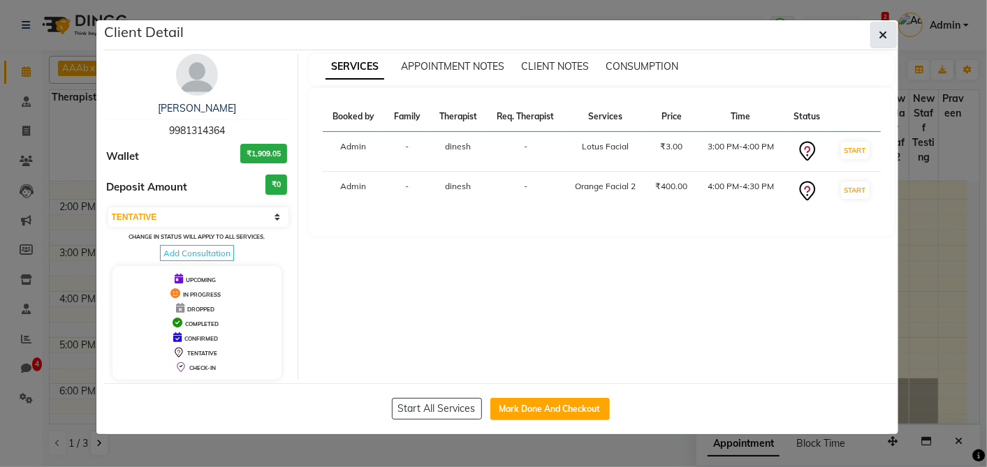
click at [880, 33] on icon "button" at bounding box center [883, 34] width 8 height 11
